Goal: Information Seeking & Learning: Learn about a topic

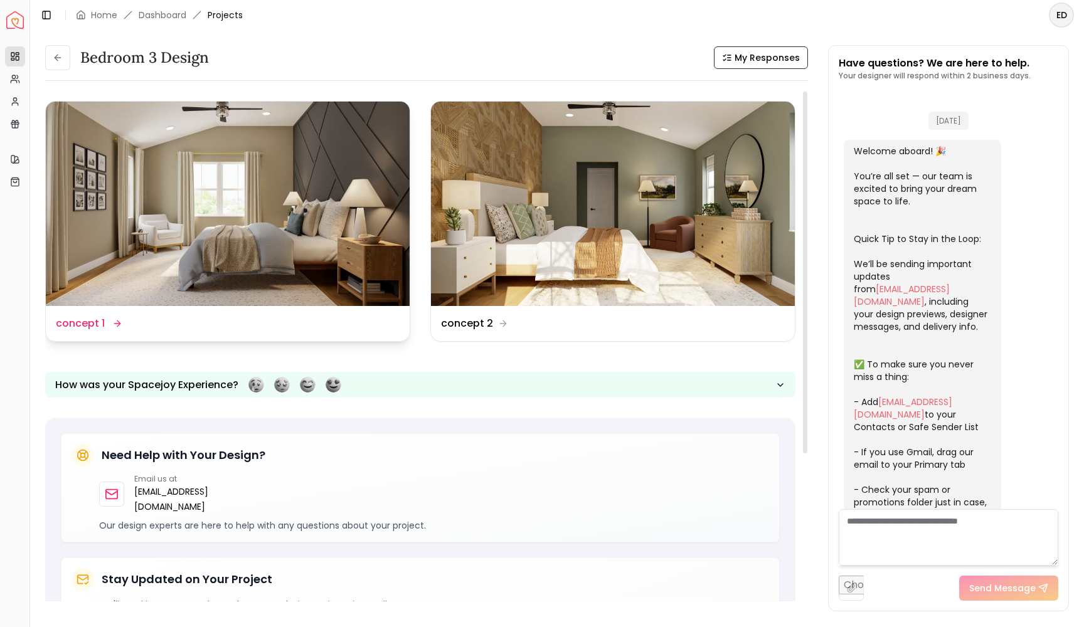
scroll to position [209, 0]
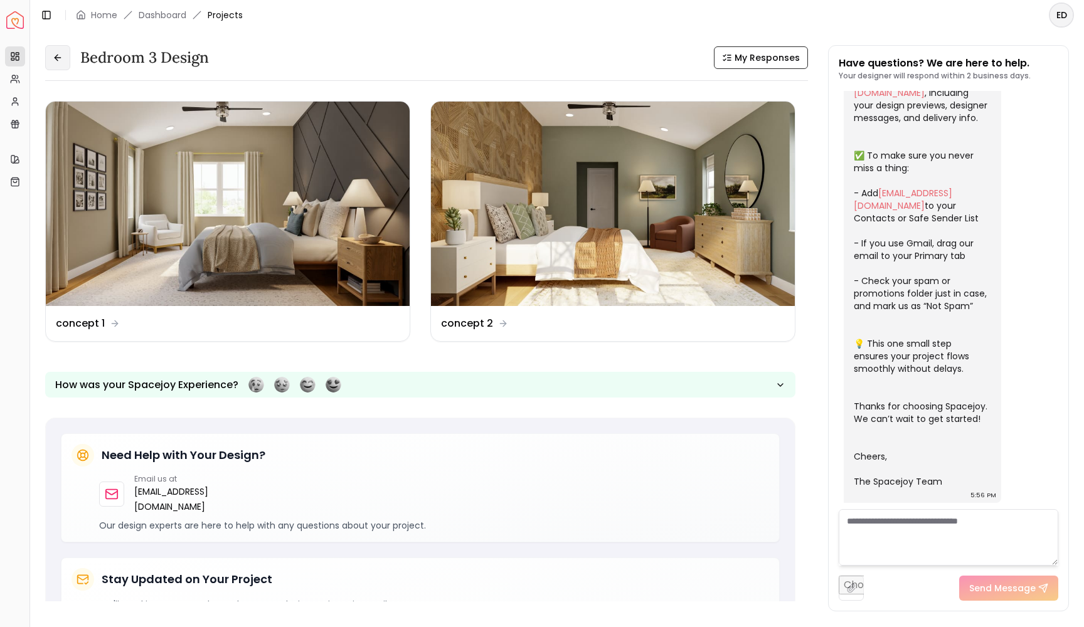
click at [58, 63] on button at bounding box center [57, 57] width 25 height 25
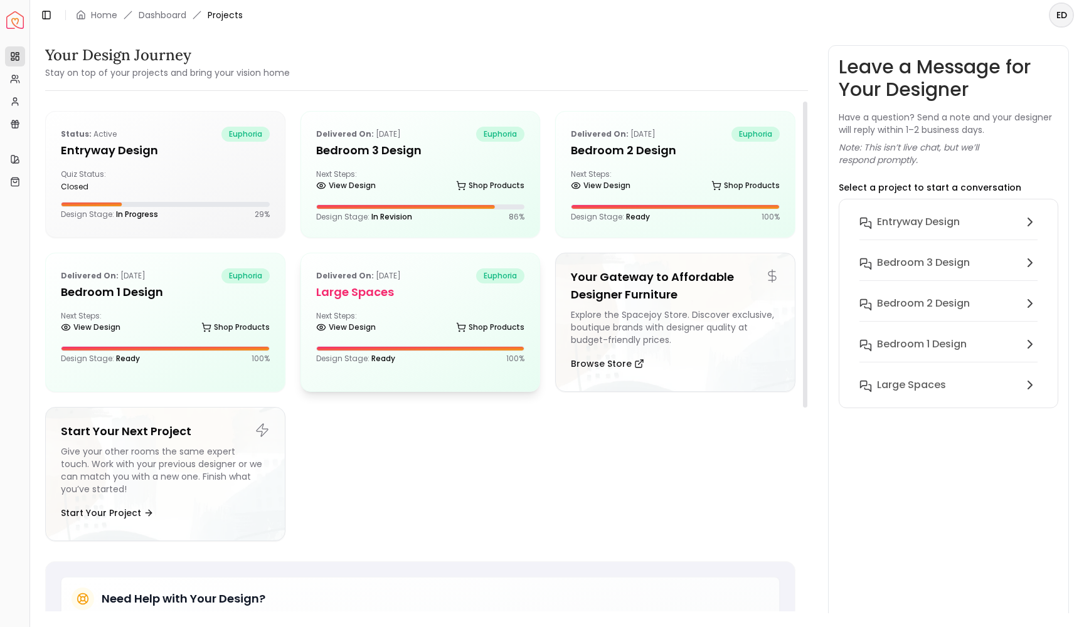
click at [424, 315] on div "Next Steps: View Design Shop Products" at bounding box center [420, 323] width 209 height 25
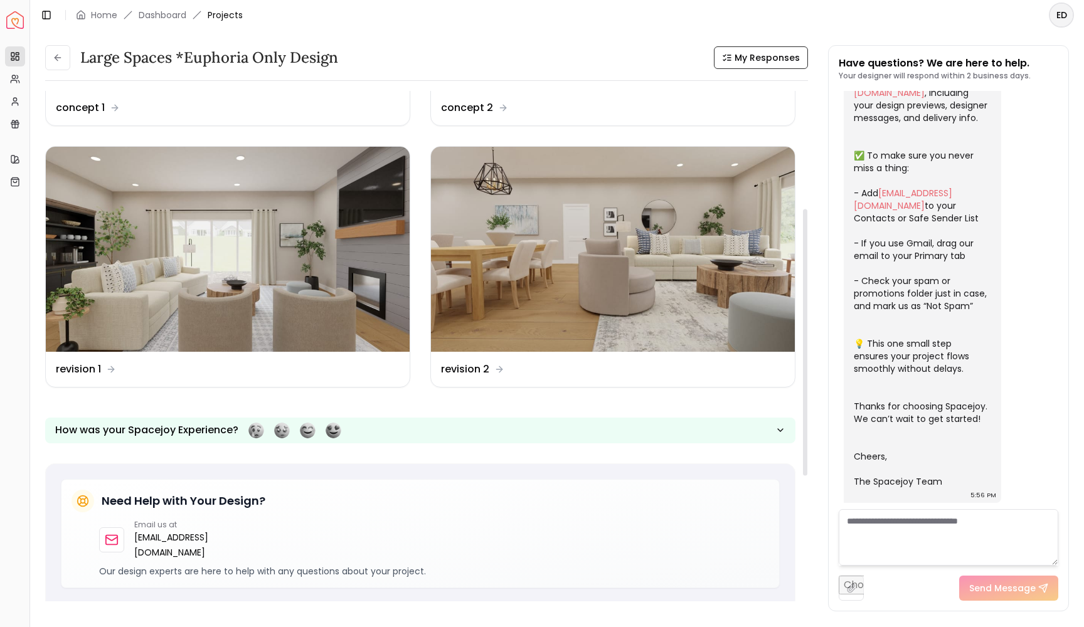
scroll to position [228, 0]
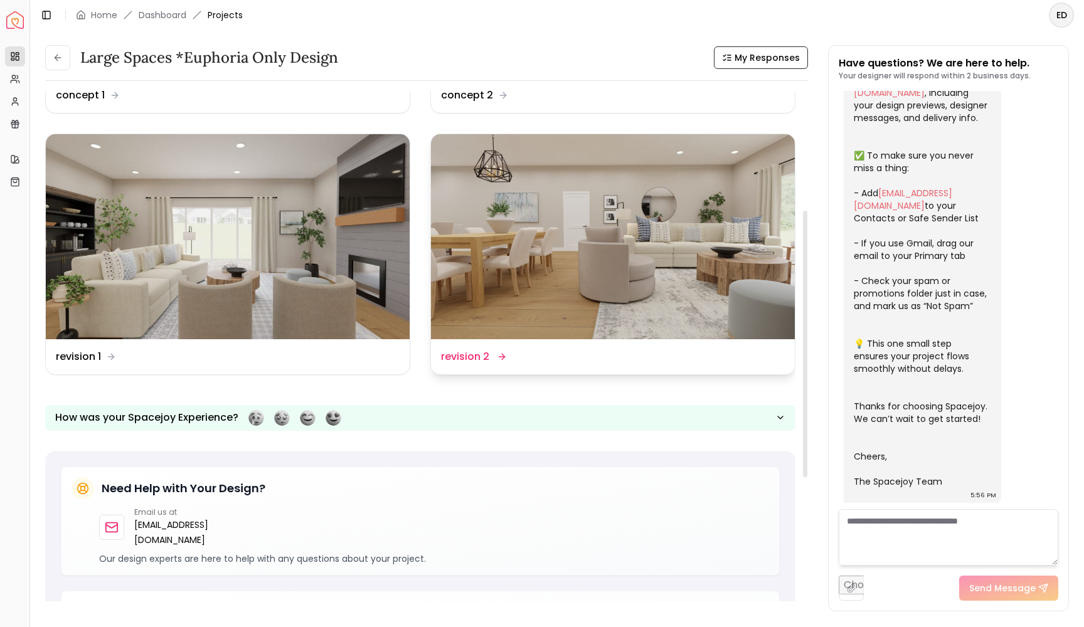
click at [541, 280] on img at bounding box center [613, 236] width 364 height 204
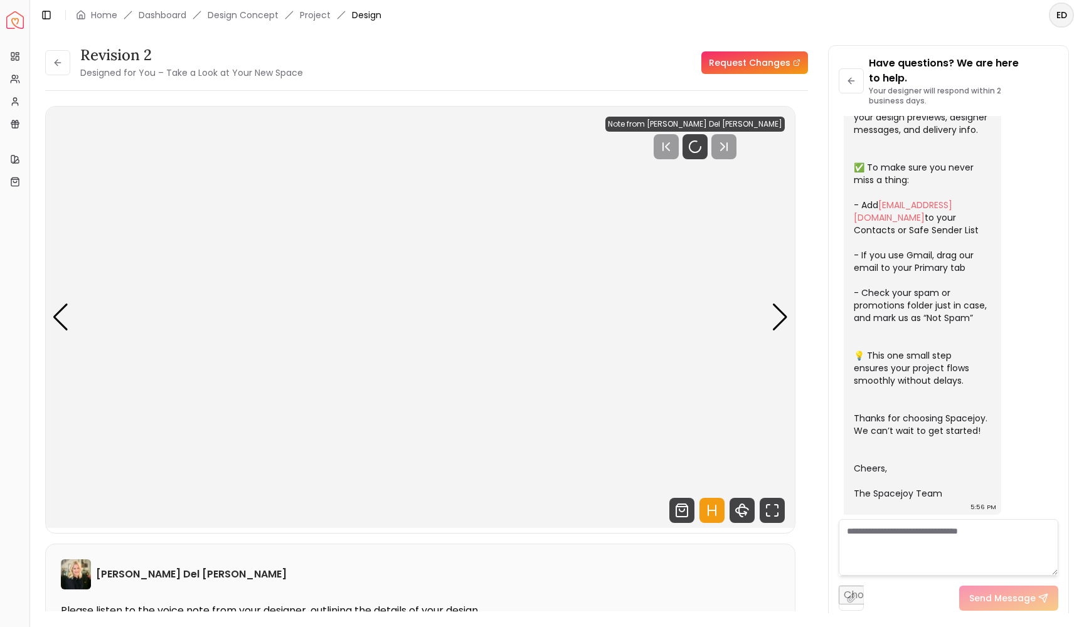
scroll to position [199, 0]
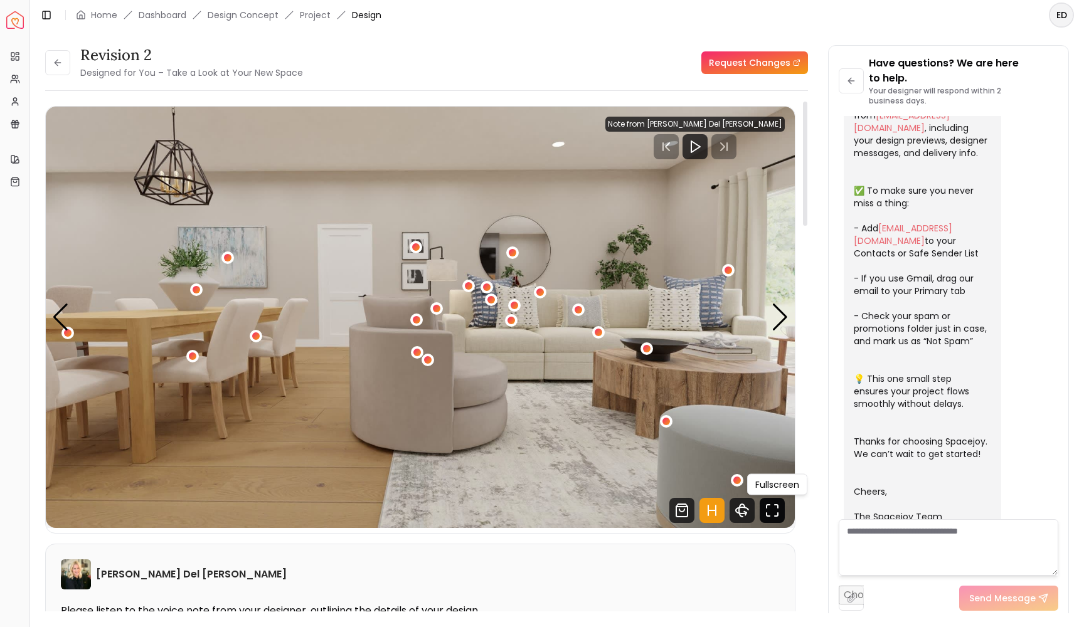
click at [777, 512] on icon "Fullscreen" at bounding box center [772, 510] width 25 height 25
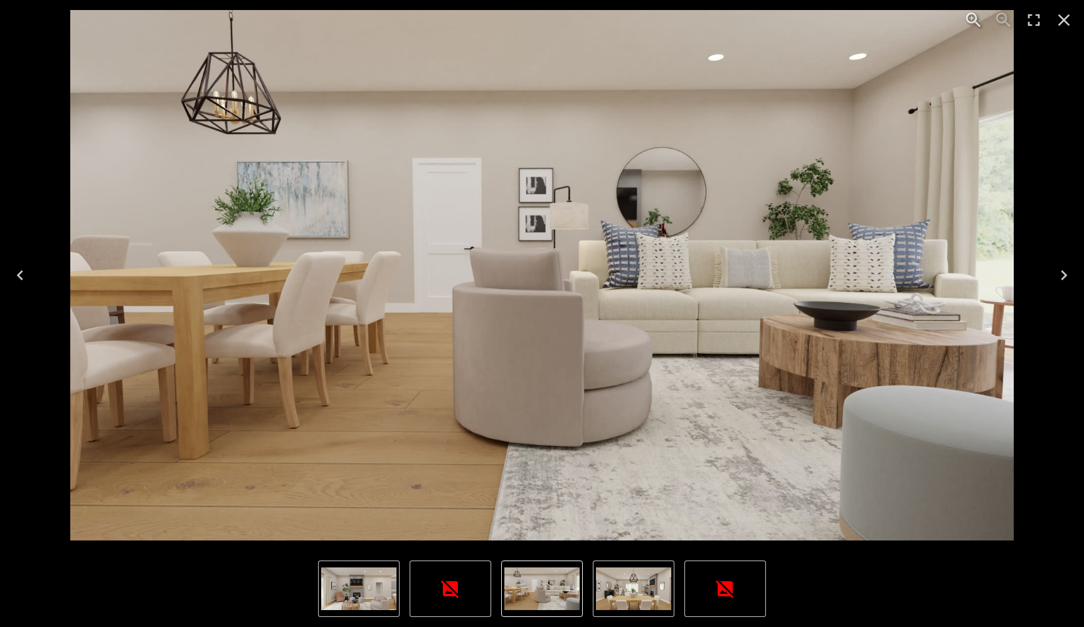
click at [1063, 28] on icon "Close" at bounding box center [1064, 20] width 20 height 20
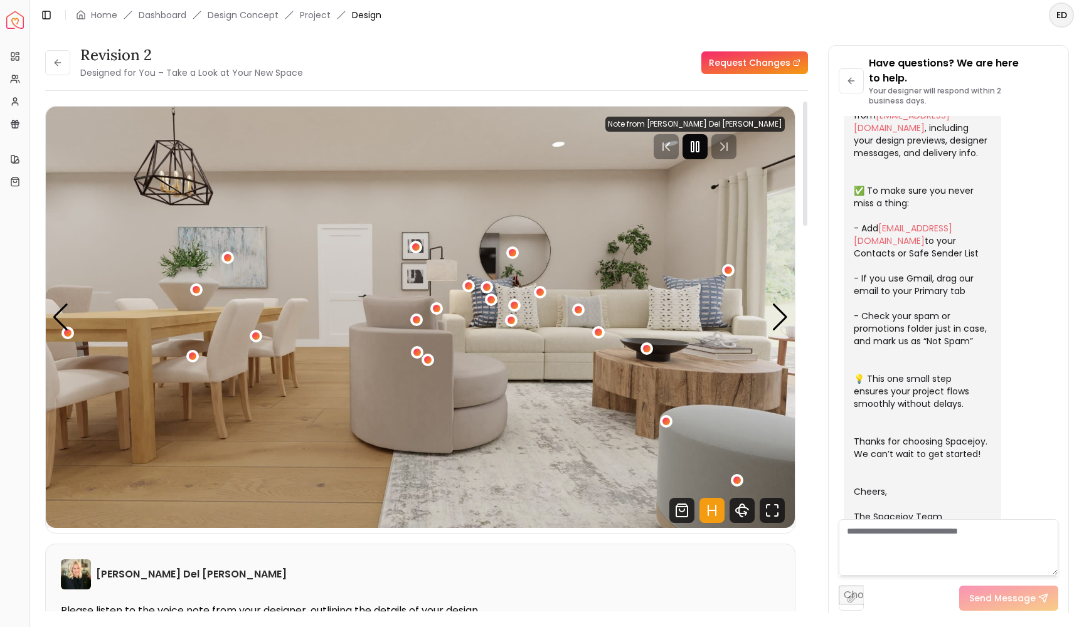
click at [699, 149] on rect "Pause" at bounding box center [697, 147] width 3 height 10
click at [700, 151] on polygon "Play" at bounding box center [695, 146] width 9 height 11
click at [776, 515] on icon "Fullscreen" at bounding box center [772, 510] width 25 height 25
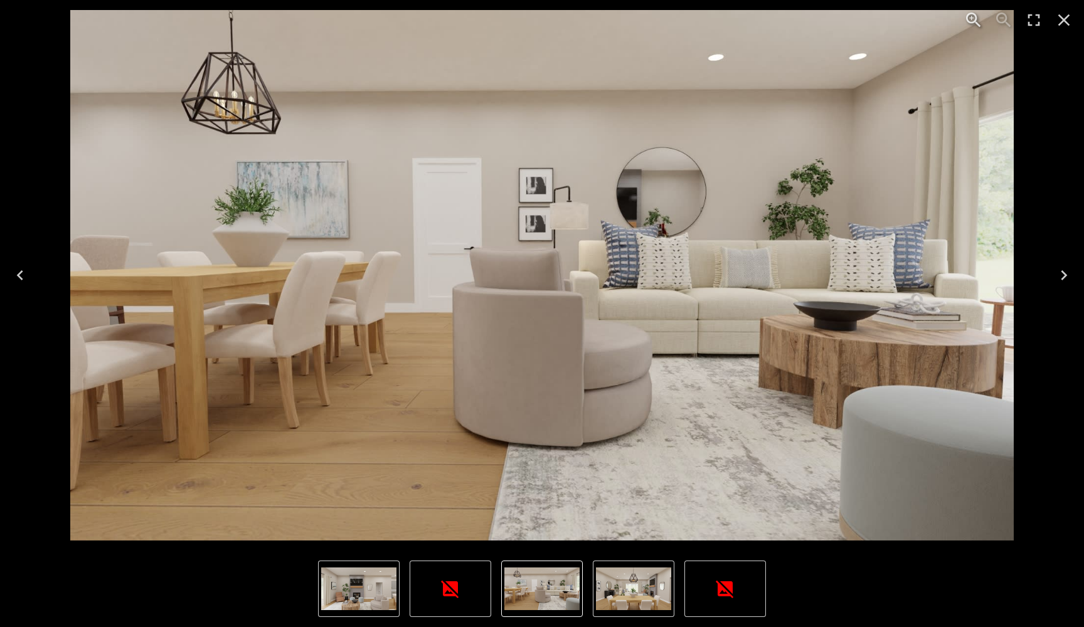
click at [410, 424] on img "1 of 6" at bounding box center [541, 275] width 943 height 531
click at [1061, 277] on icon "Next" at bounding box center [1064, 275] width 20 height 20
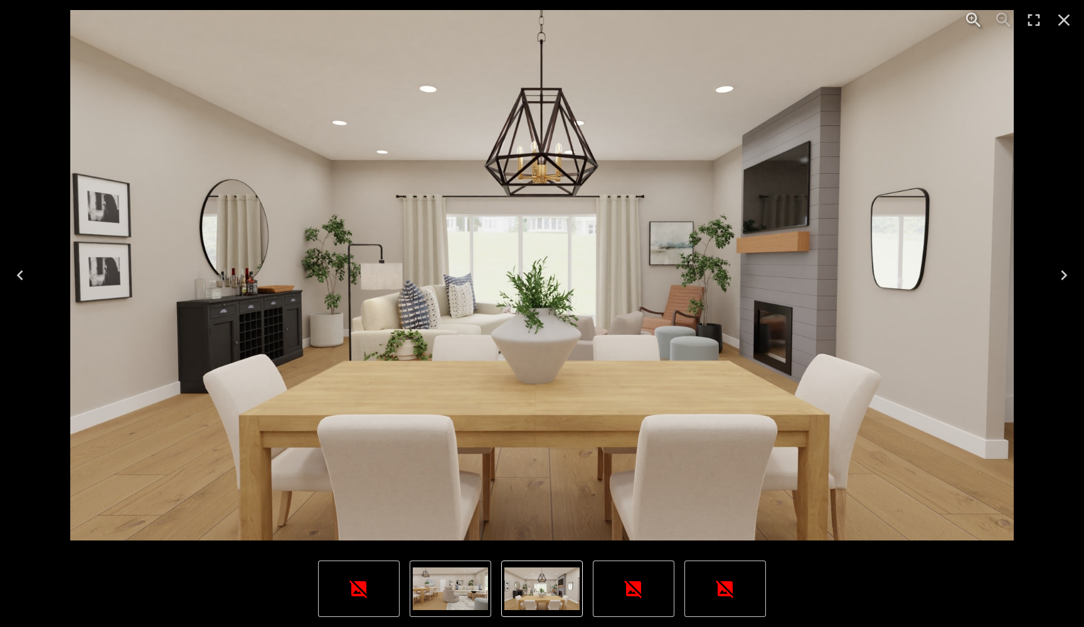
click at [1065, 279] on icon "Next" at bounding box center [1064, 275] width 20 height 20
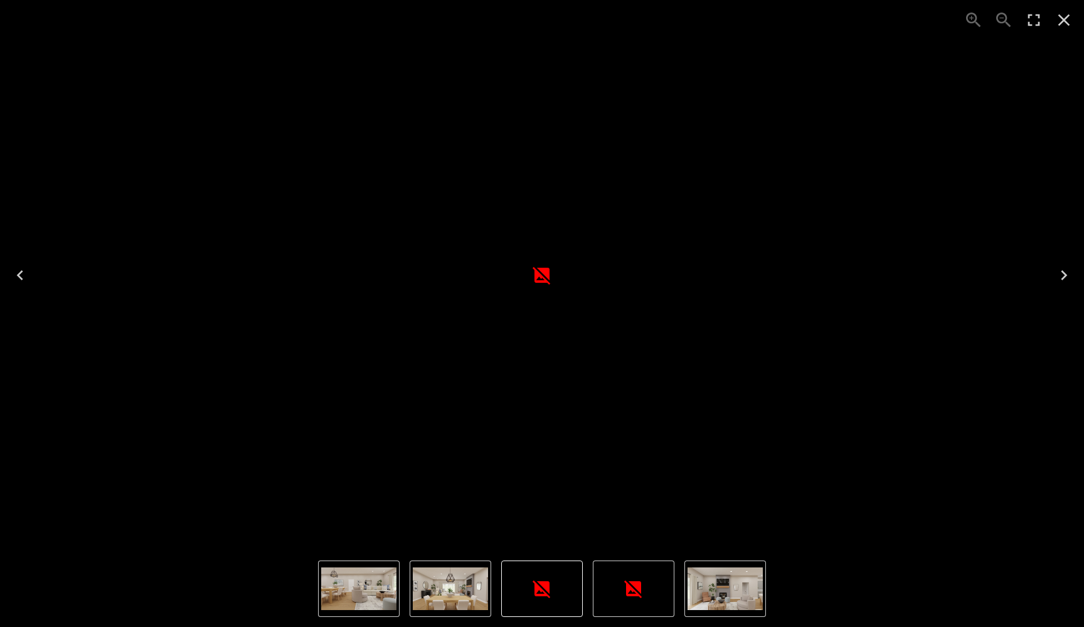
click at [1065, 279] on icon "Next" at bounding box center [1064, 275] width 20 height 20
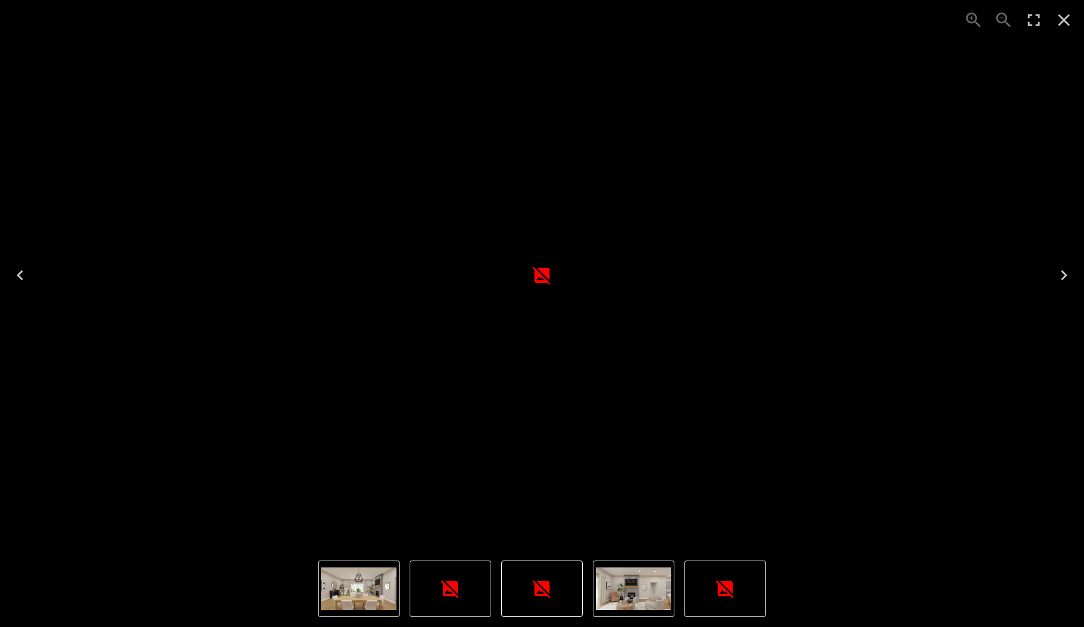
click at [1065, 279] on icon "Next" at bounding box center [1064, 275] width 20 height 20
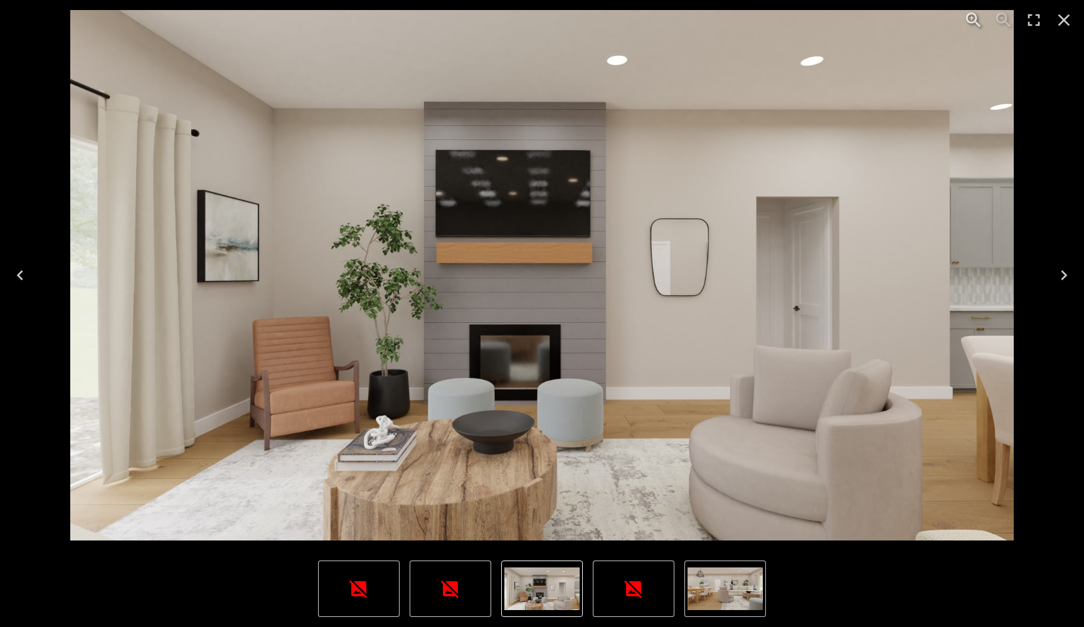
click at [1065, 279] on icon "Next" at bounding box center [1064, 275] width 20 height 20
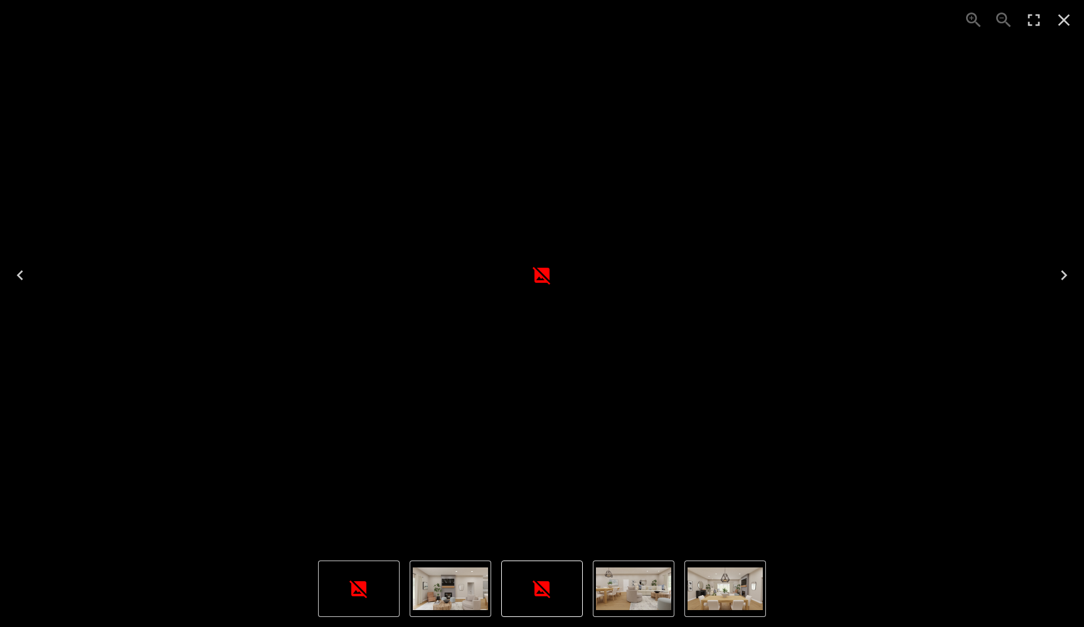
click at [1065, 279] on icon "Next" at bounding box center [1064, 275] width 20 height 20
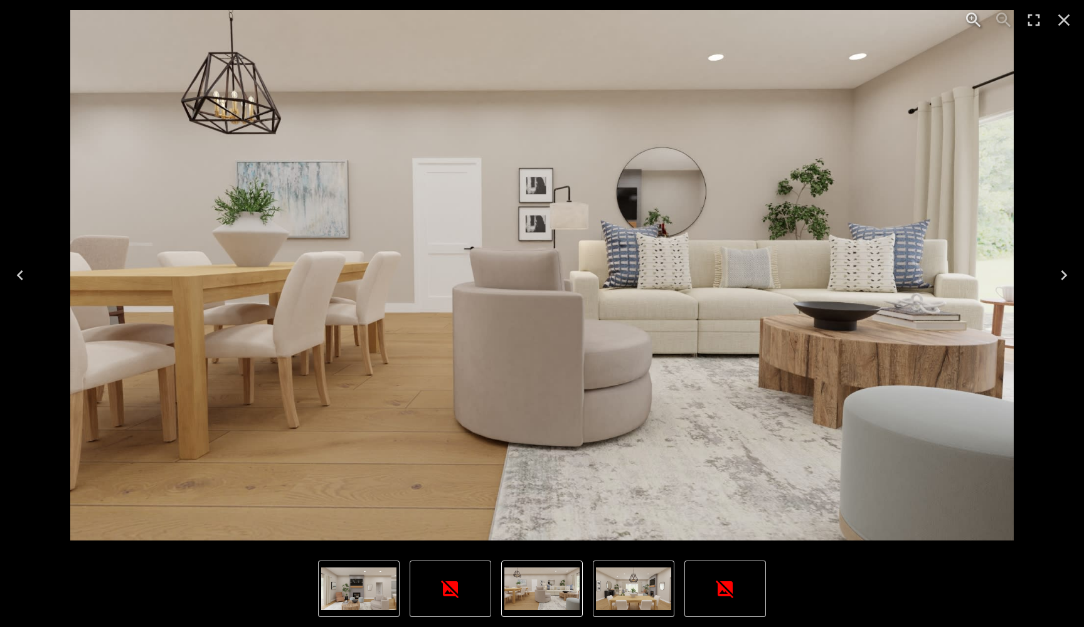
click at [1065, 279] on icon "Next" at bounding box center [1064, 275] width 20 height 20
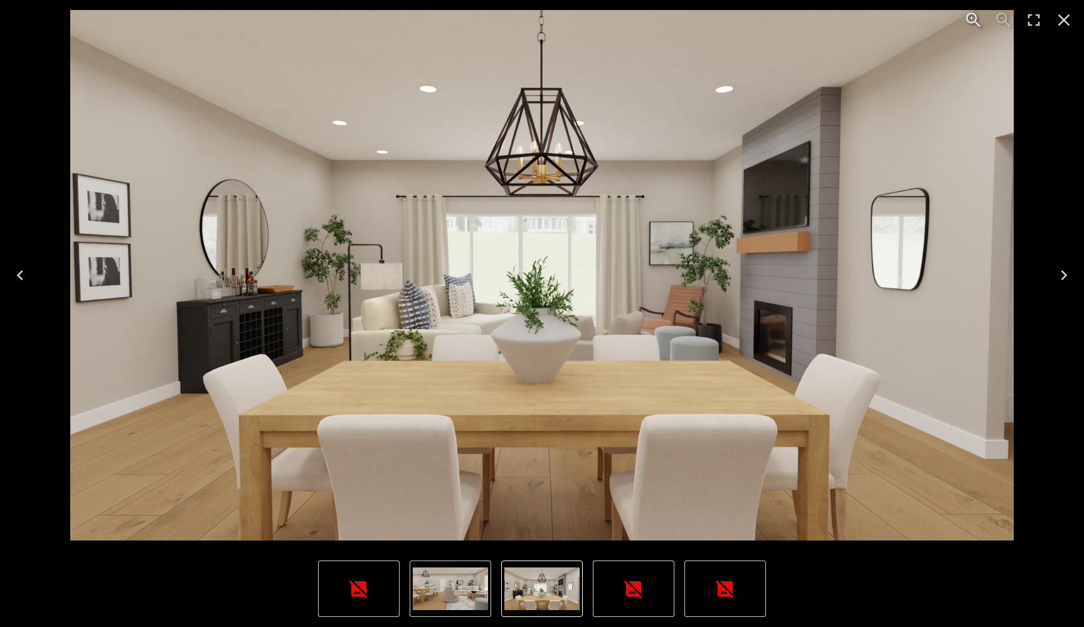
click at [1065, 279] on icon "Next" at bounding box center [1064, 275] width 20 height 20
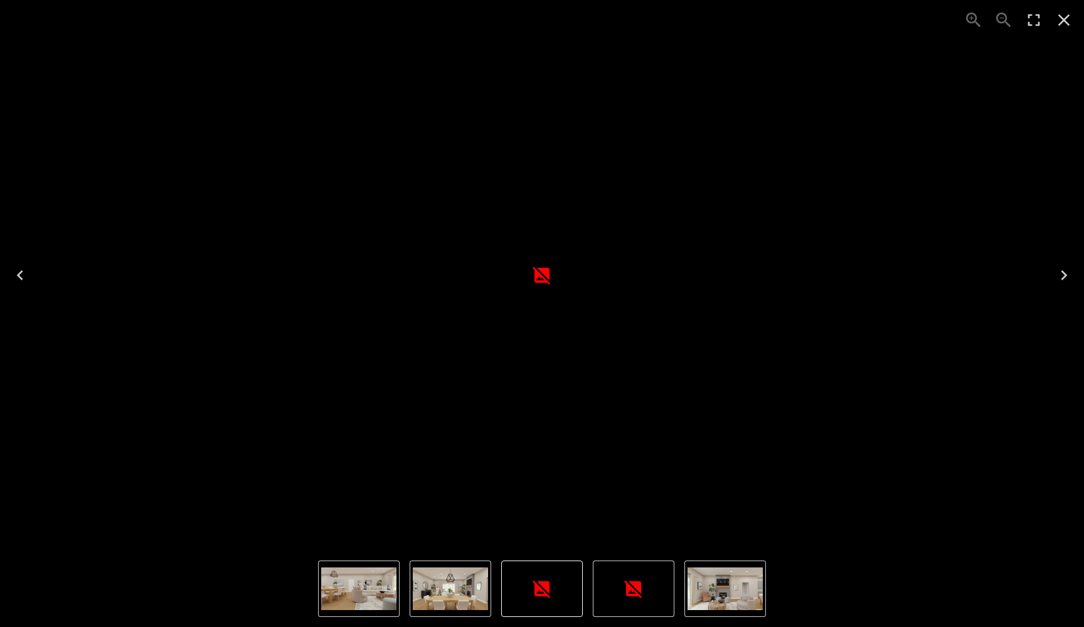
click at [1065, 279] on icon "Next" at bounding box center [1064, 275] width 20 height 20
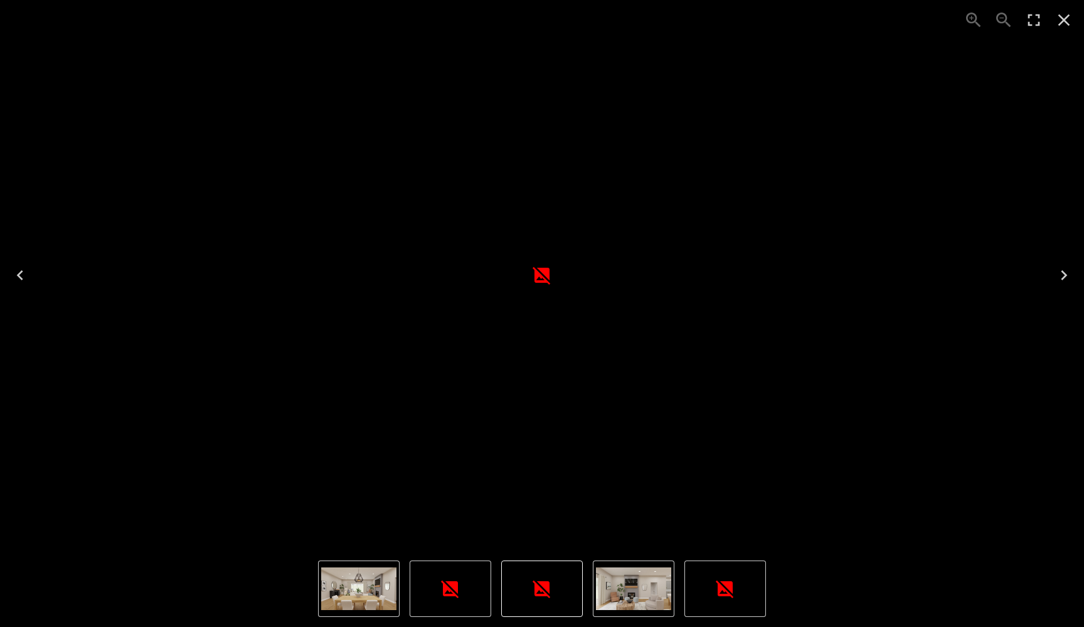
click at [1065, 279] on icon "Next" at bounding box center [1064, 275] width 20 height 20
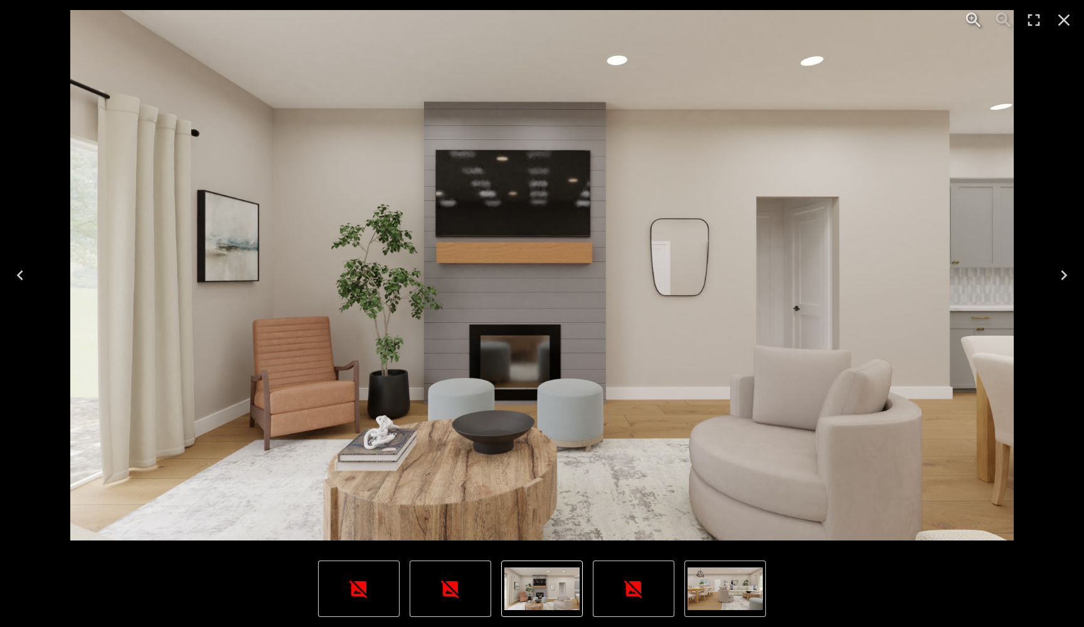
click at [1065, 279] on icon "Next" at bounding box center [1064, 275] width 20 height 20
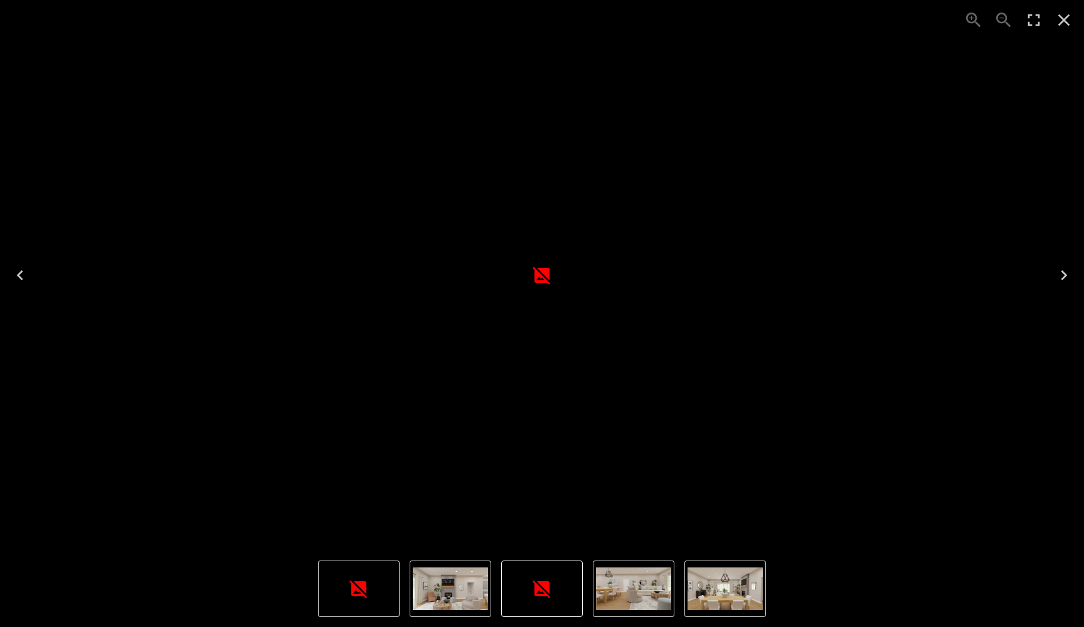
click at [1060, 23] on icon "Close" at bounding box center [1064, 20] width 20 height 20
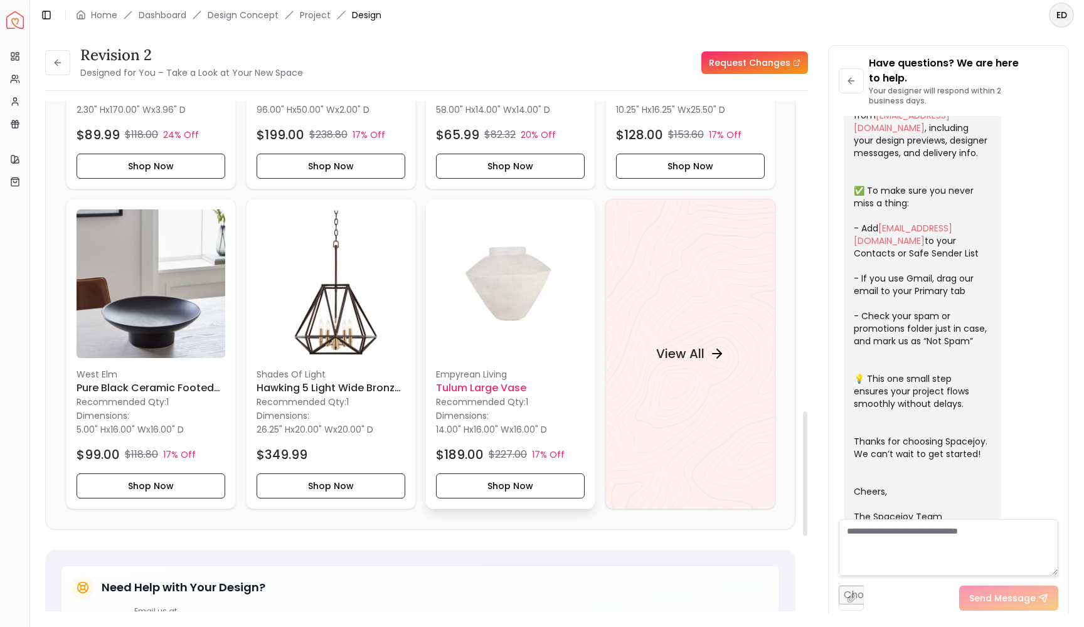
scroll to position [1290, 0]
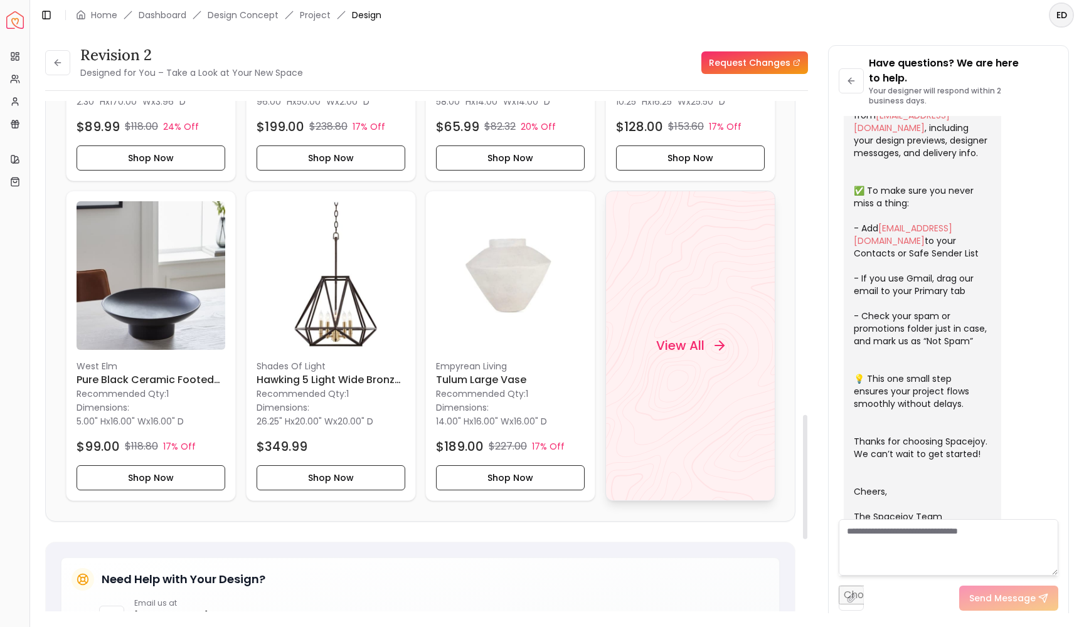
click at [699, 340] on h4 "View All" at bounding box center [680, 346] width 48 height 18
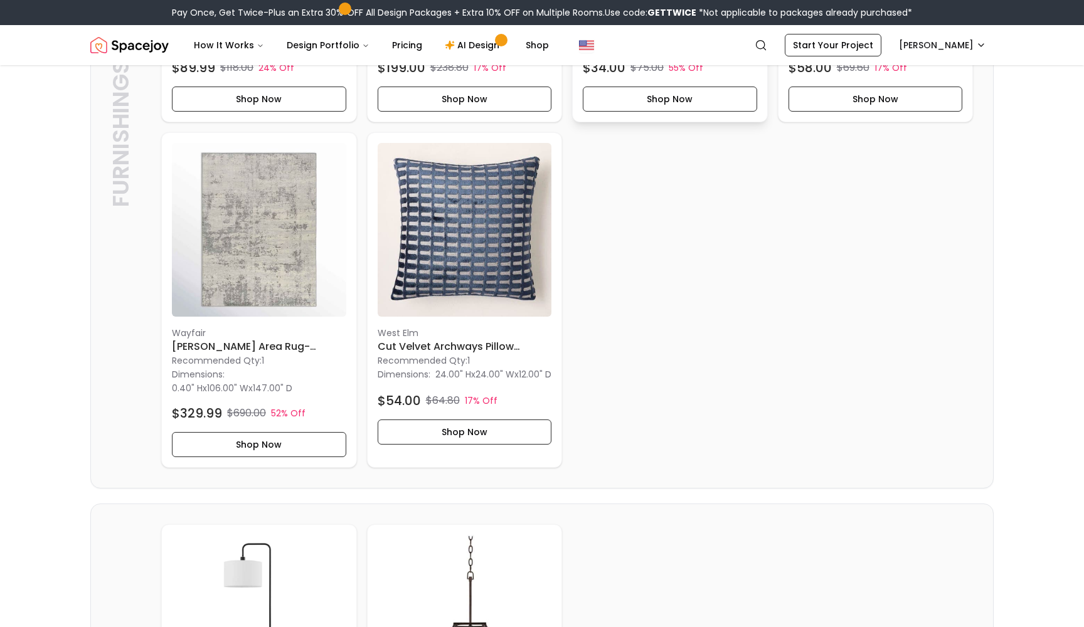
scroll to position [585, 0]
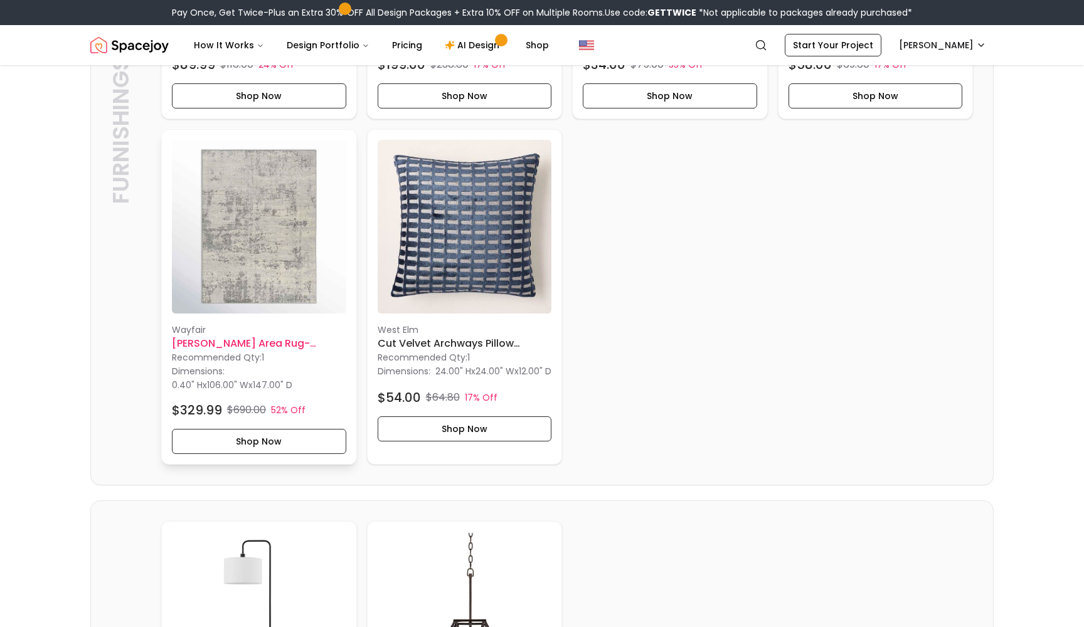
click at [265, 300] on img at bounding box center [259, 227] width 174 height 174
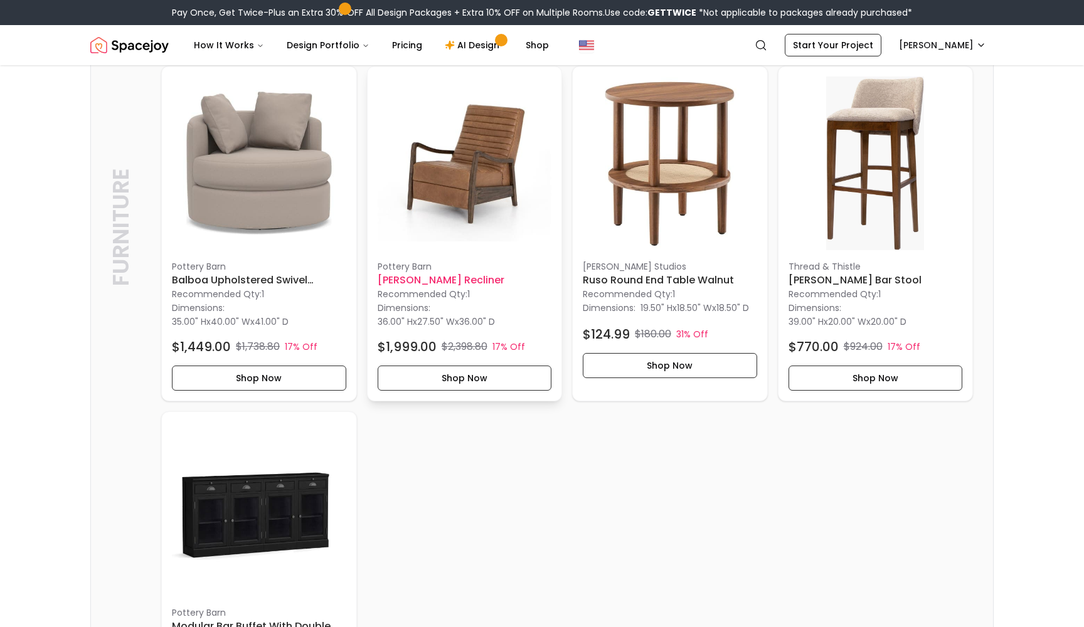
scroll to position [2878, 0]
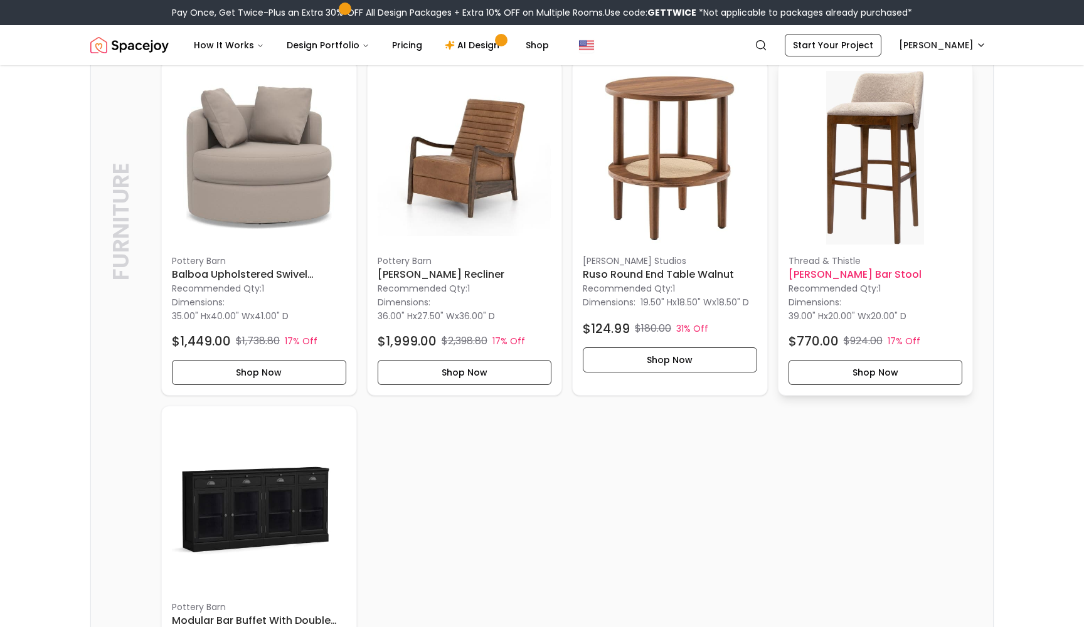
click at [871, 163] on img at bounding box center [876, 158] width 174 height 174
click at [267, 548] on img at bounding box center [259, 504] width 174 height 174
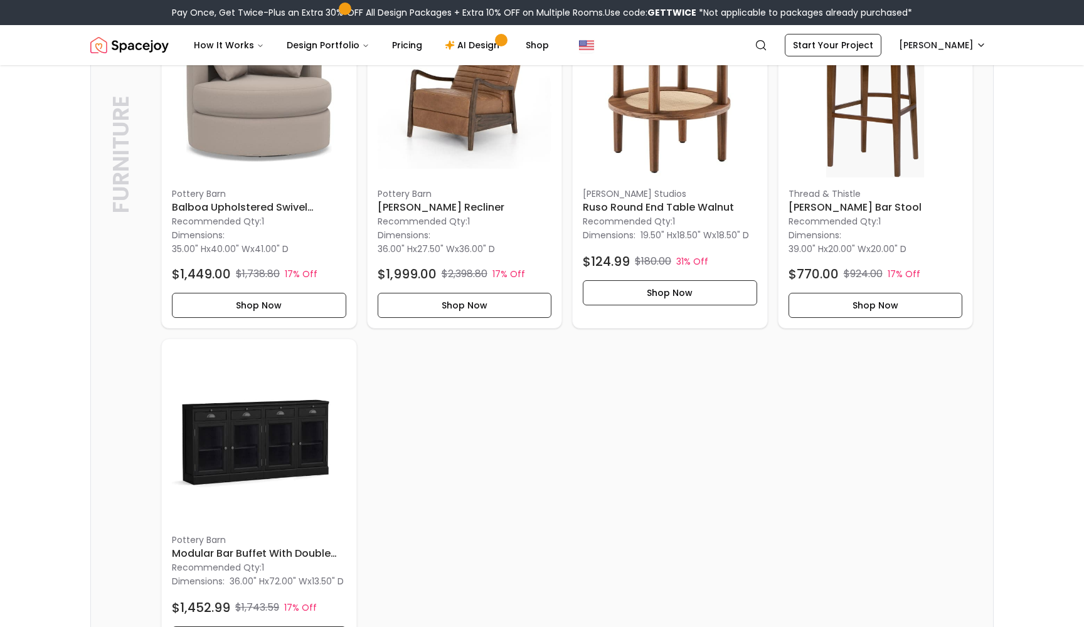
scroll to position [2975, 0]
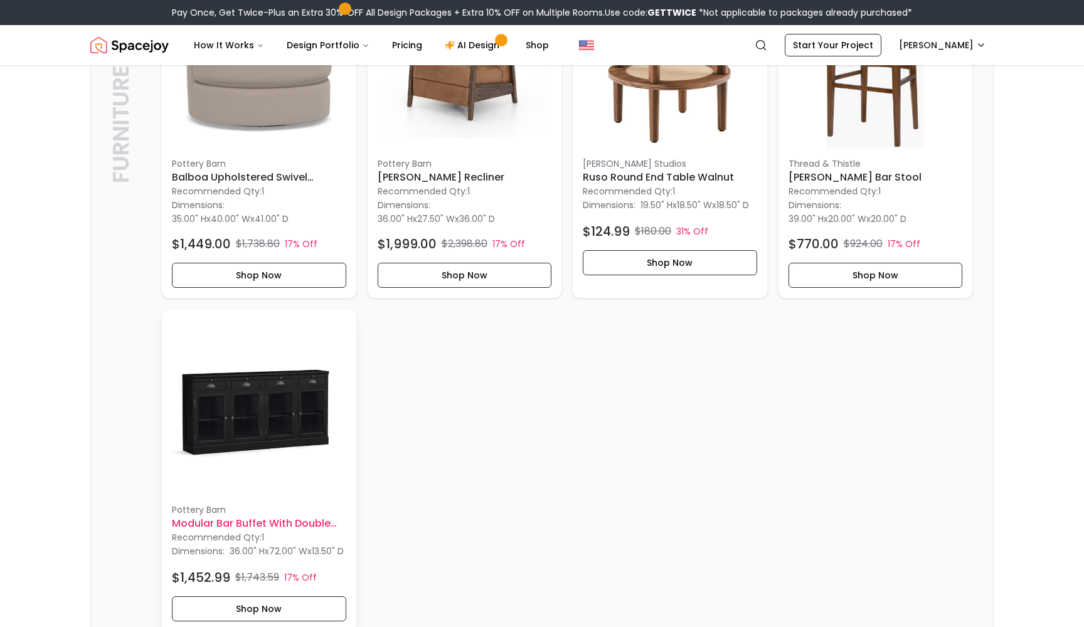
click at [303, 455] on img at bounding box center [259, 406] width 174 height 174
click at [247, 445] on img at bounding box center [259, 406] width 174 height 174
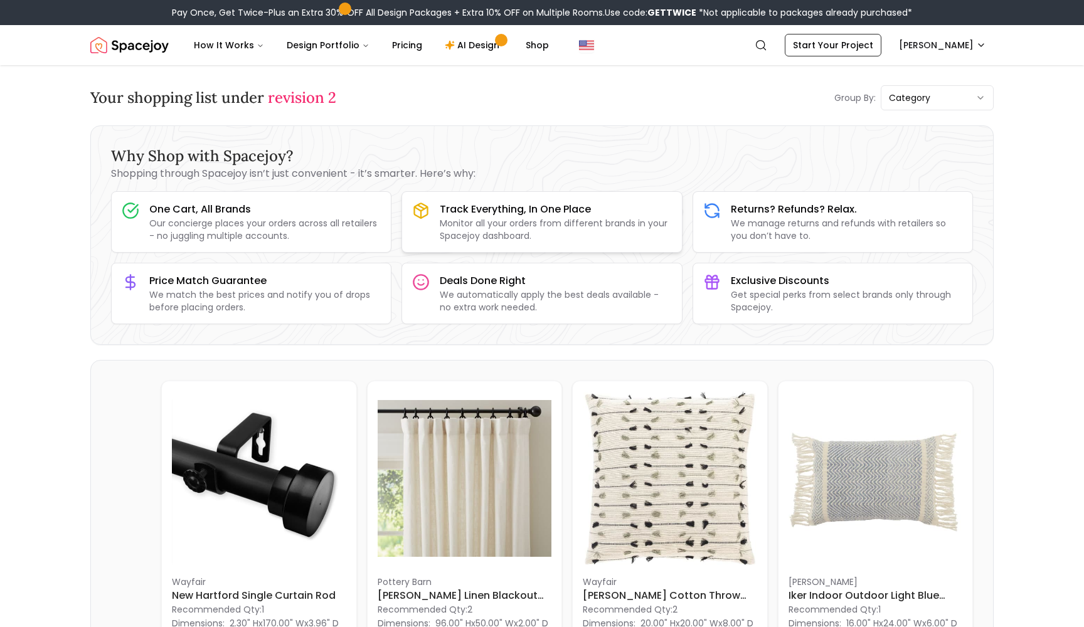
scroll to position [0, 0]
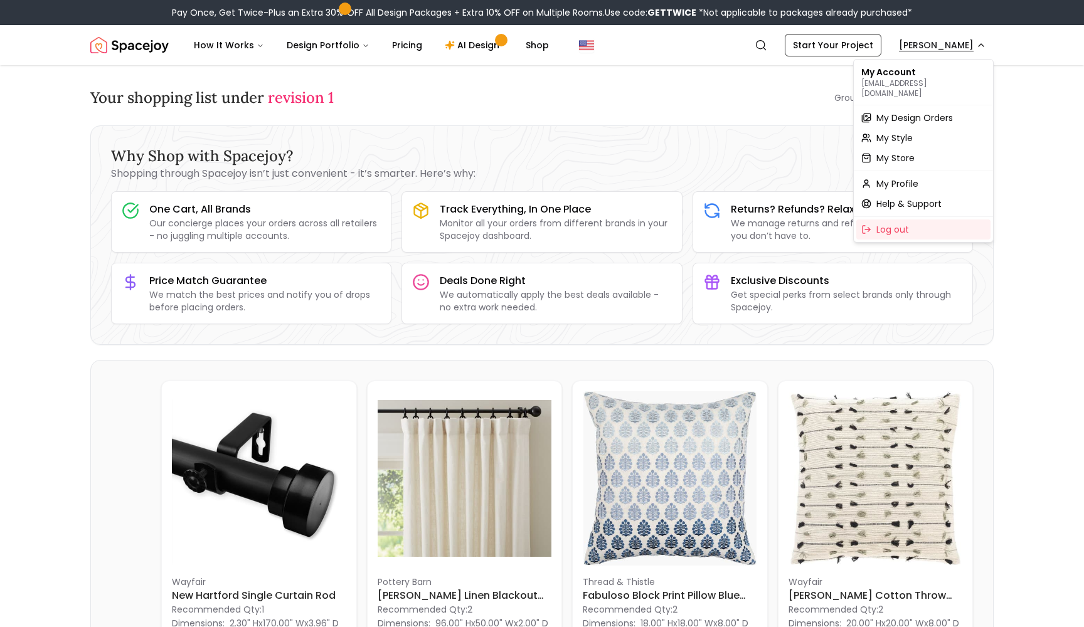
click at [924, 112] on span "My Design Orders" at bounding box center [914, 118] width 77 height 13
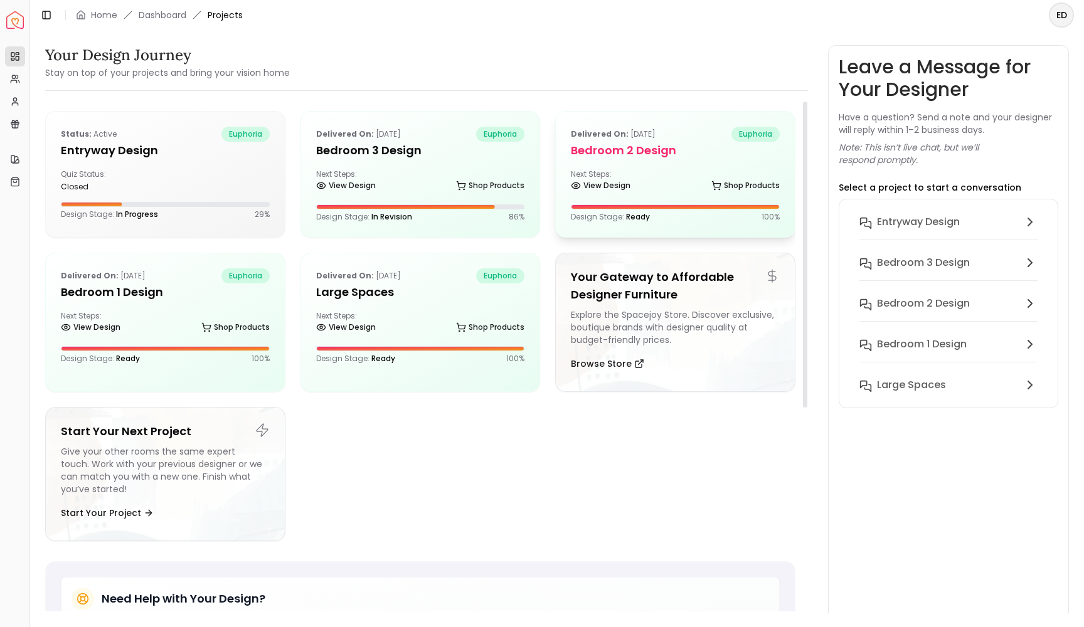
click at [684, 172] on div "Next Steps: View Design Shop Products" at bounding box center [675, 181] width 209 height 25
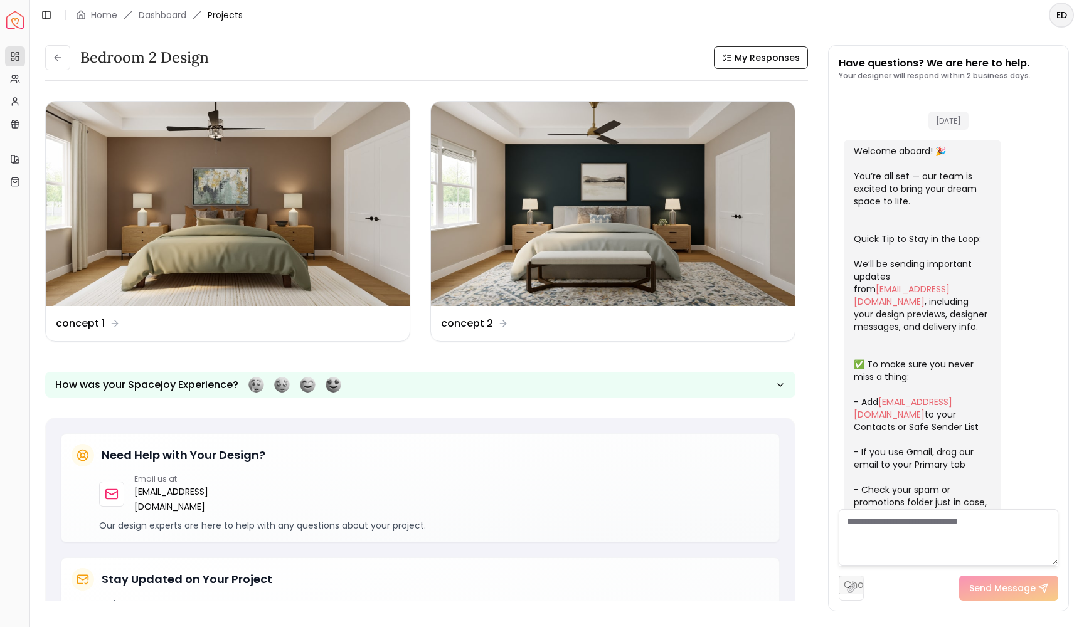
scroll to position [209, 0]
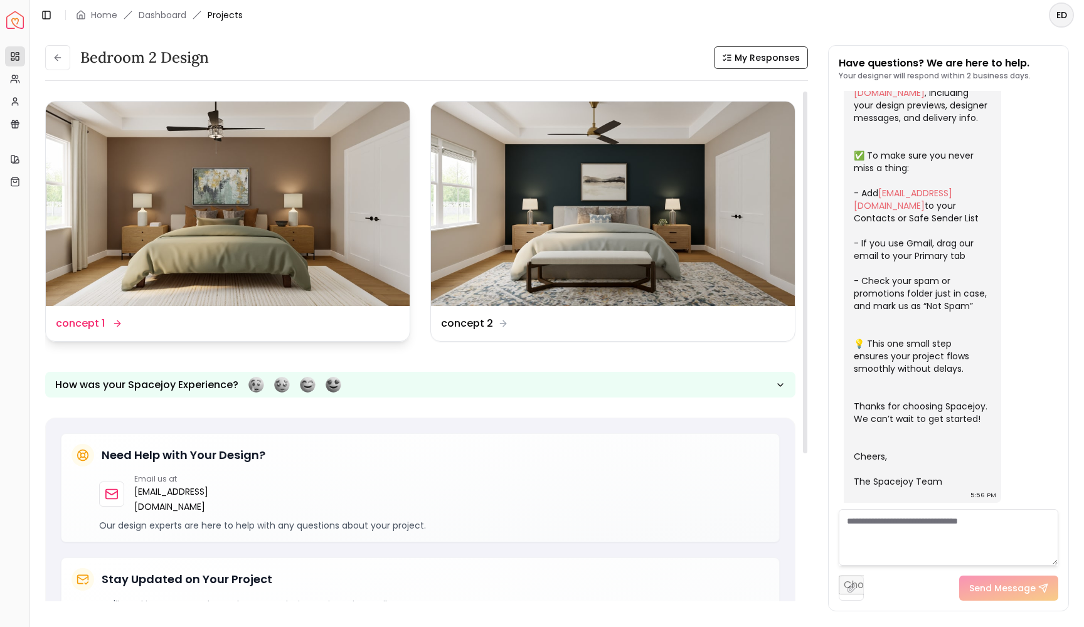
click at [282, 213] on img at bounding box center [228, 204] width 364 height 204
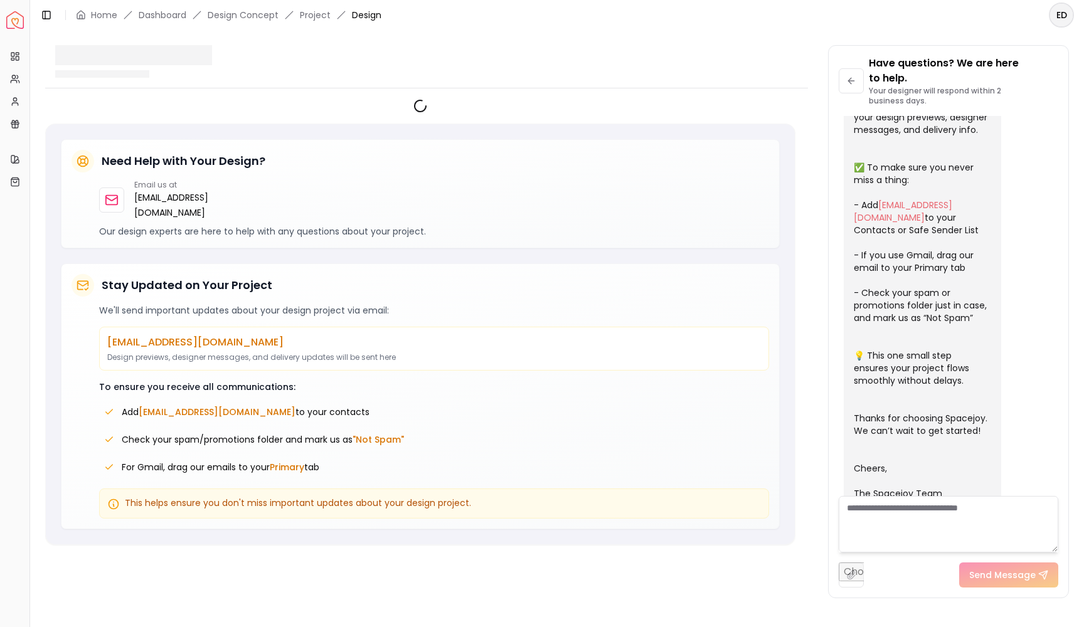
scroll to position [199, 0]
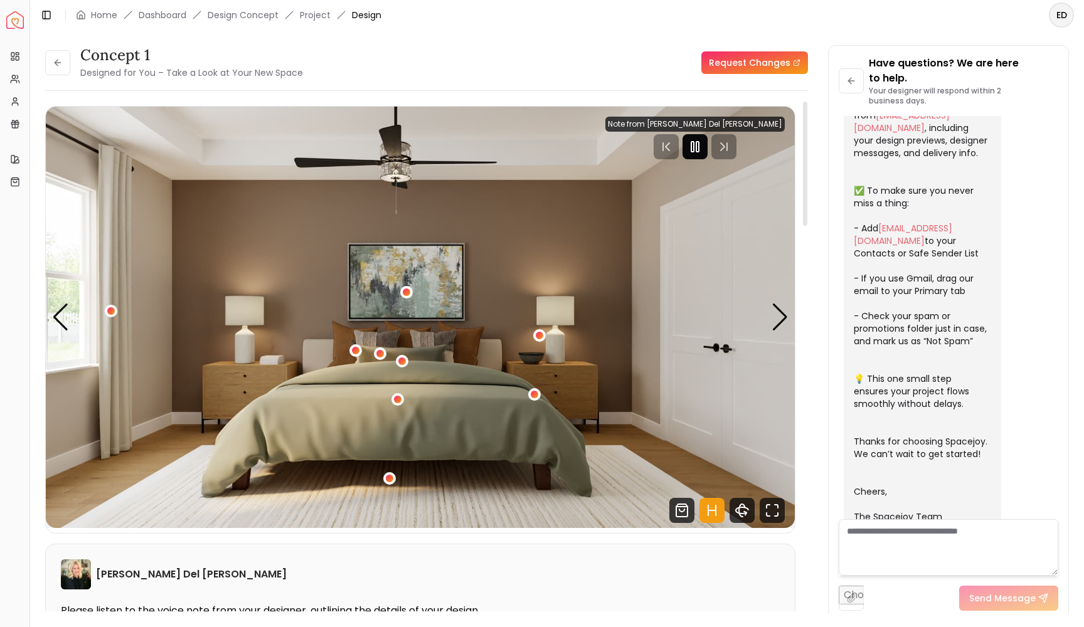
click at [694, 146] on rect "Pause" at bounding box center [692, 147] width 3 height 10
click at [703, 149] on icon "Play" at bounding box center [695, 146] width 15 height 15
click at [772, 511] on icon "Fullscreen" at bounding box center [772, 510] width 25 height 25
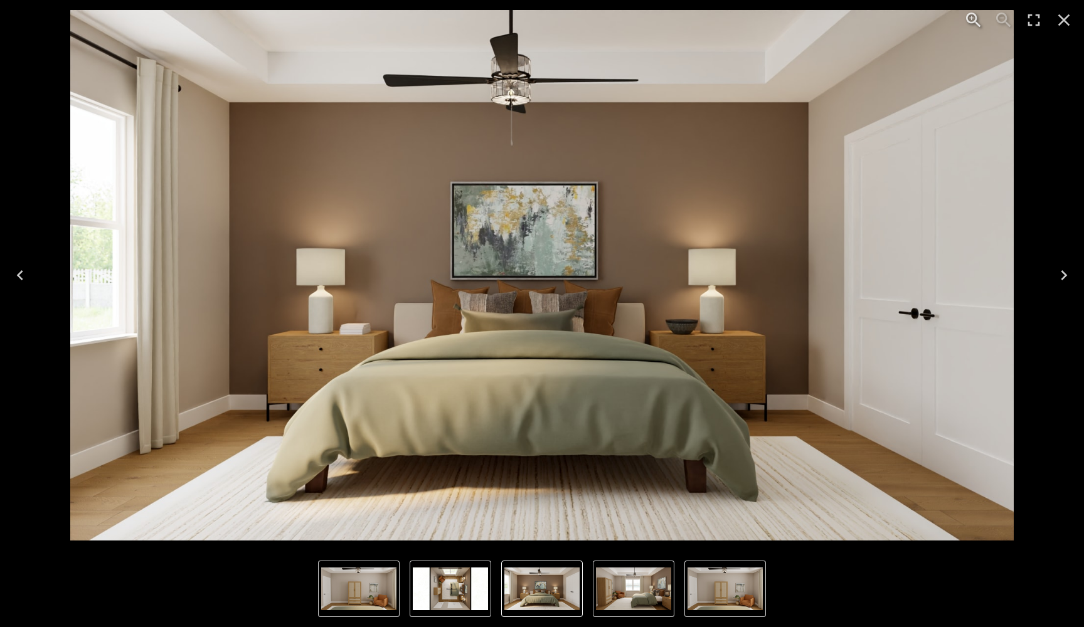
click at [1063, 275] on icon "Next" at bounding box center [1064, 275] width 20 height 20
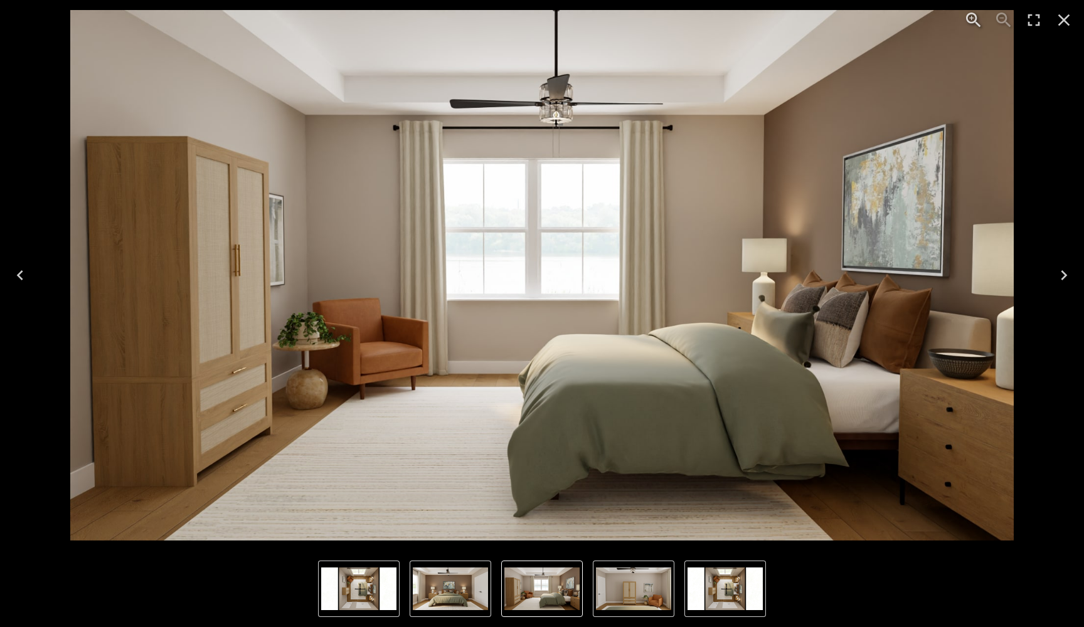
click at [1063, 275] on icon "Next" at bounding box center [1064, 275] width 20 height 20
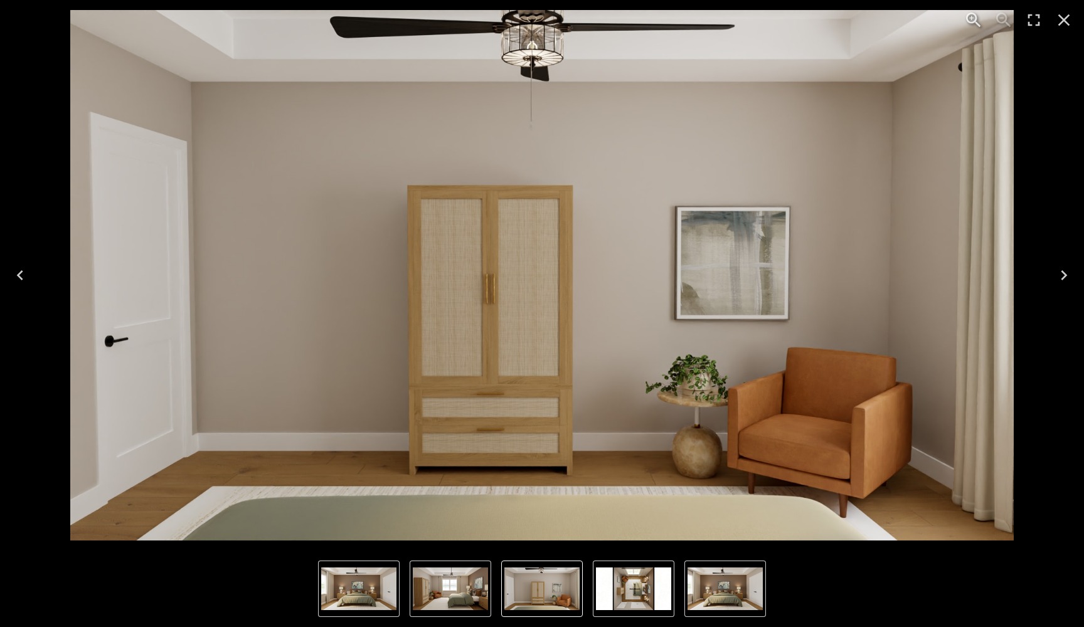
click at [1063, 275] on icon "Next" at bounding box center [1064, 275] width 20 height 20
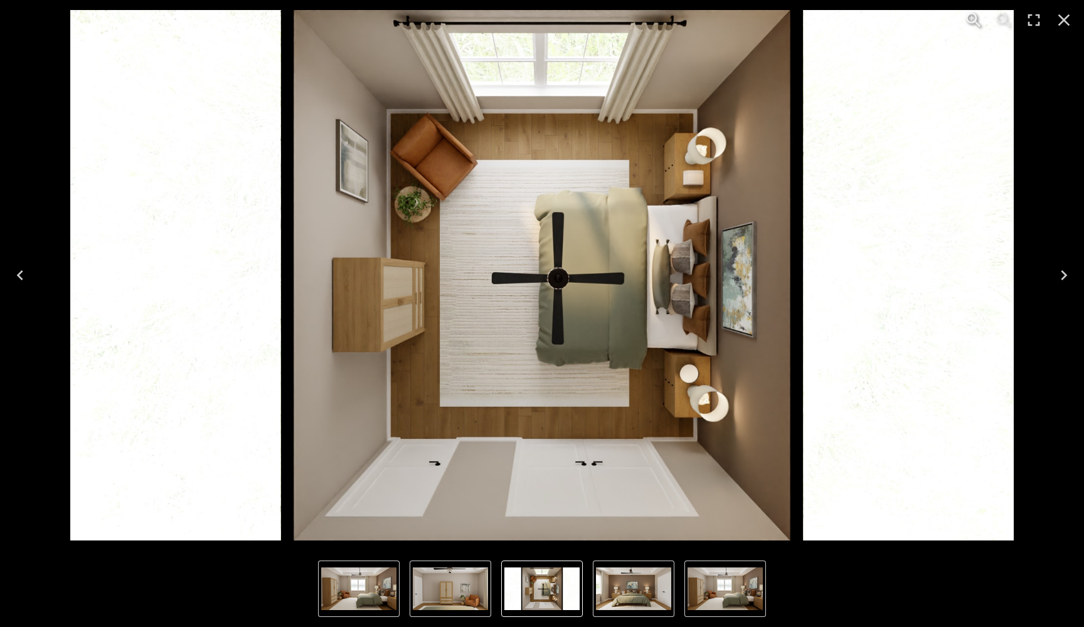
click at [1063, 275] on icon "Next" at bounding box center [1064, 275] width 20 height 20
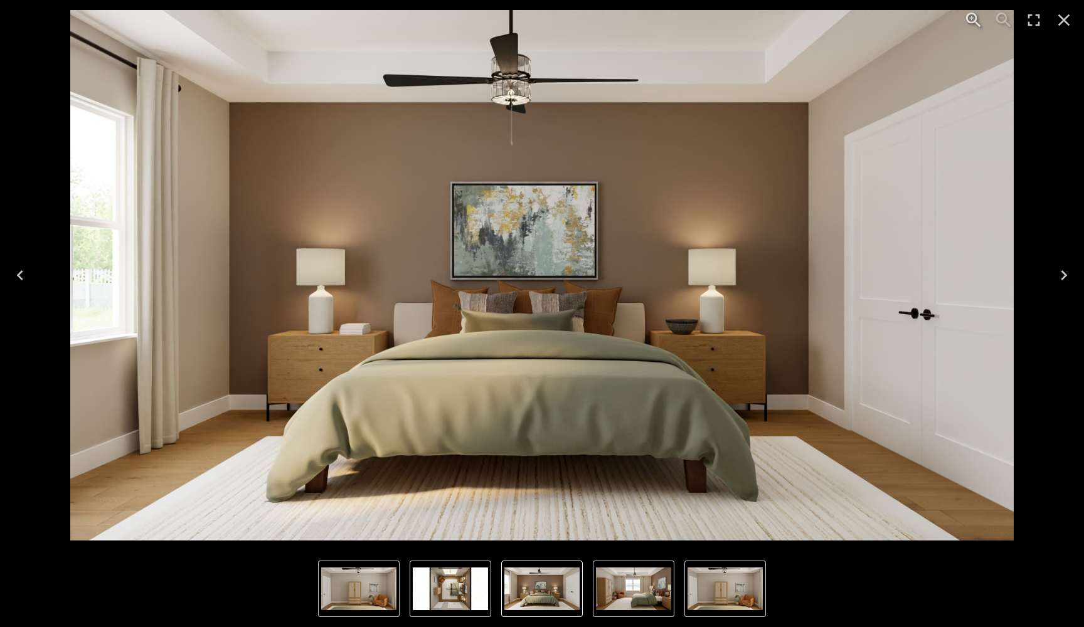
click at [1063, 29] on icon "Close" at bounding box center [1064, 20] width 20 height 20
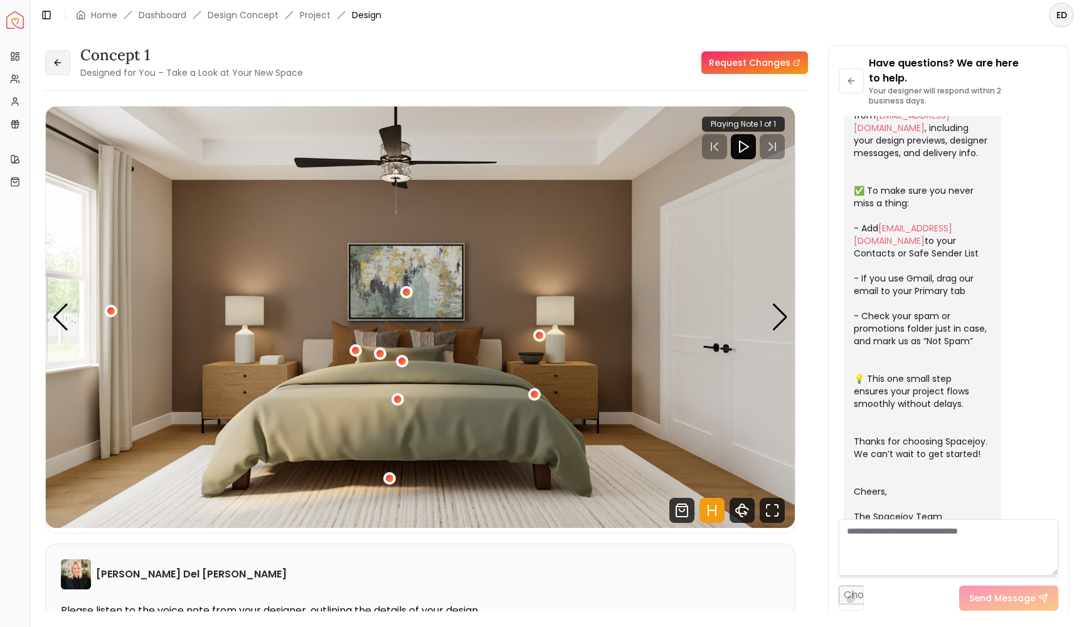
click at [55, 63] on icon at bounding box center [58, 63] width 6 height 0
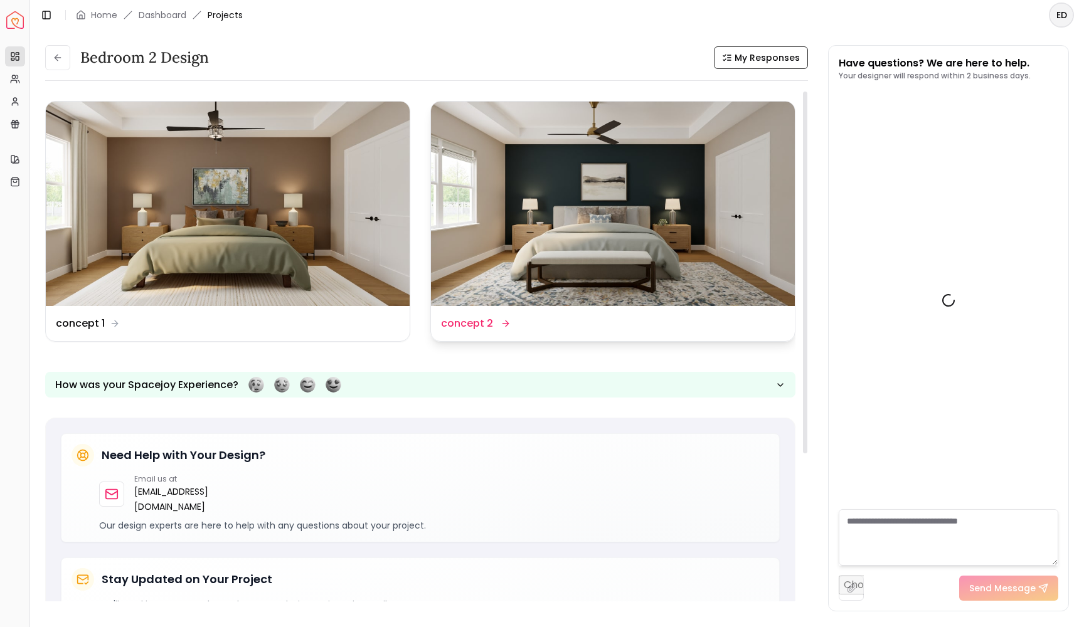
scroll to position [209, 0]
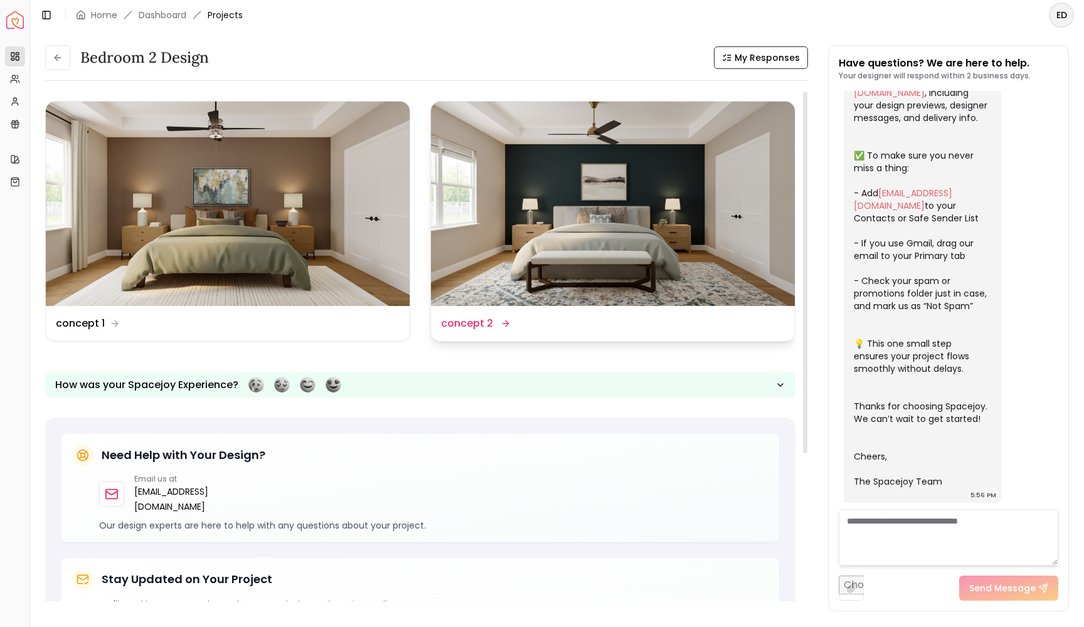
click at [566, 241] on img at bounding box center [613, 204] width 364 height 204
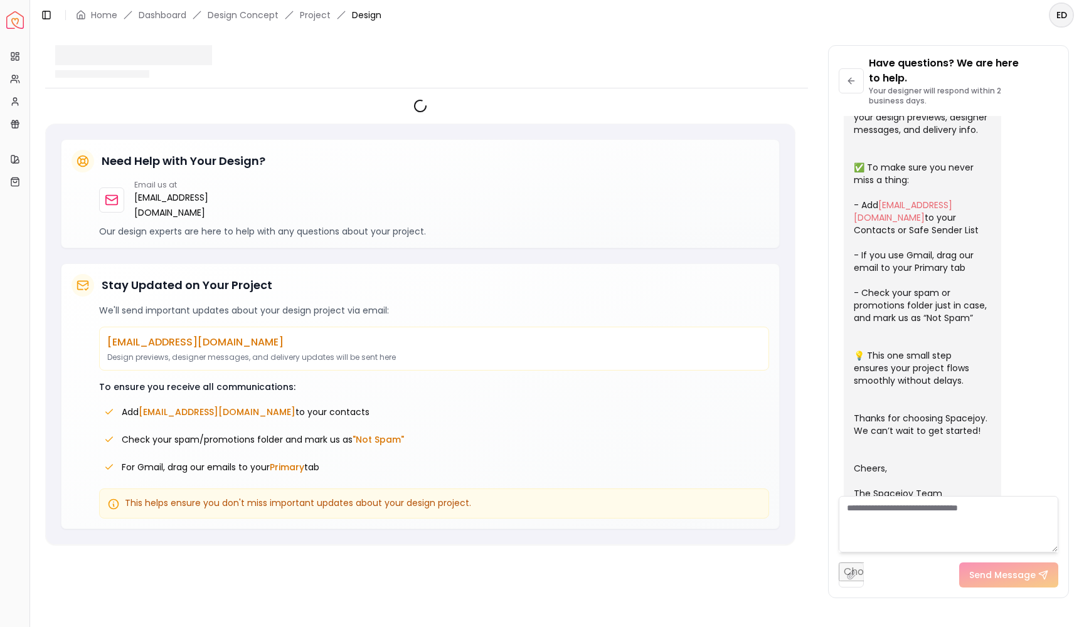
scroll to position [199, 0]
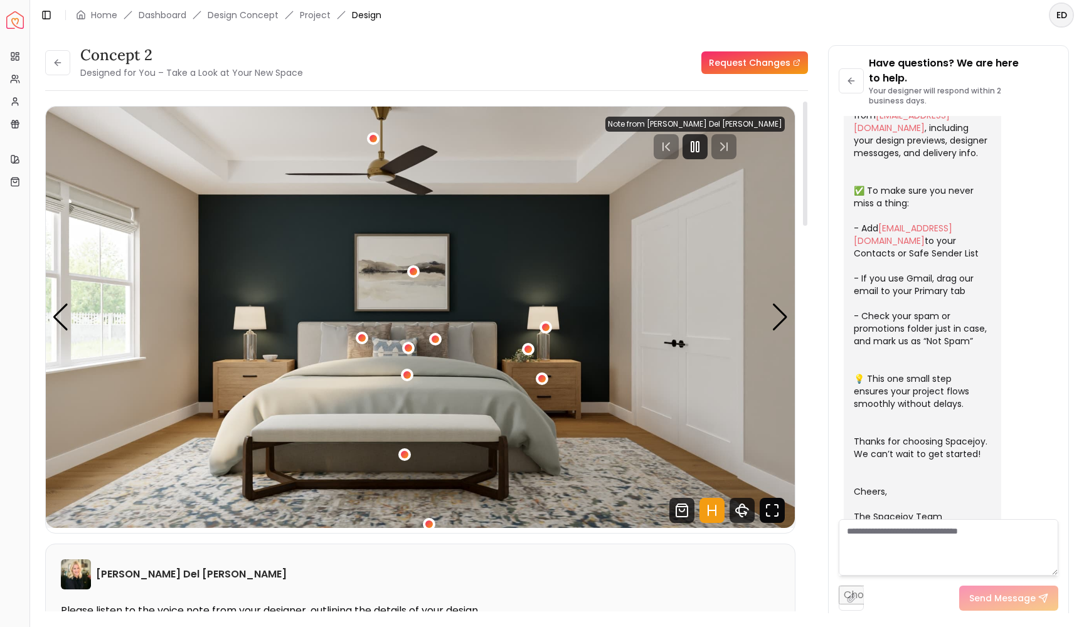
click at [776, 511] on icon "Fullscreen" at bounding box center [772, 510] width 25 height 25
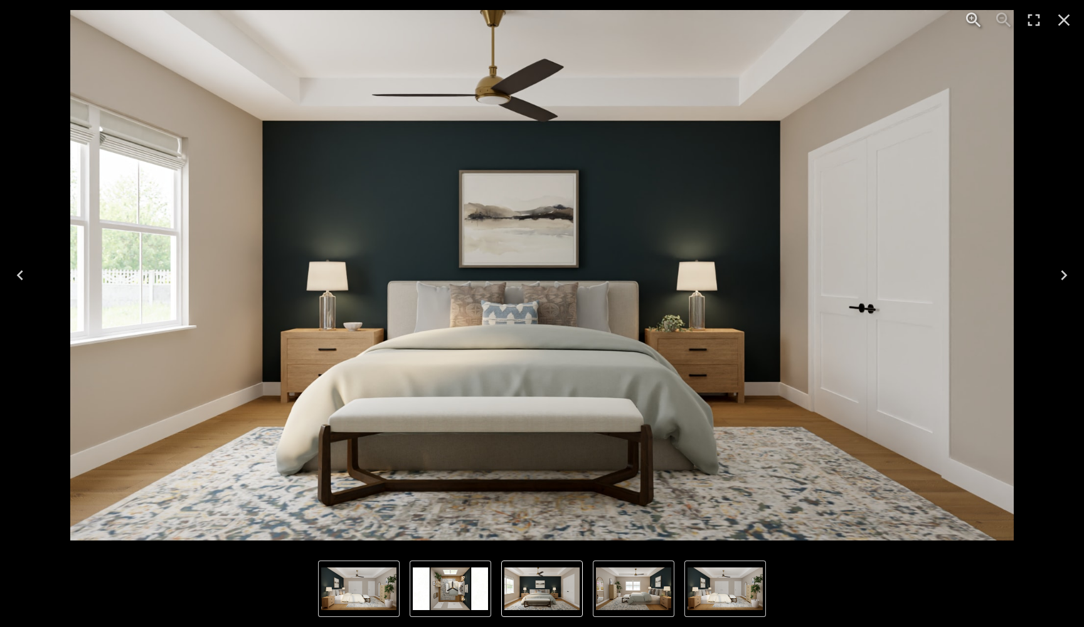
click at [1064, 271] on icon "Next" at bounding box center [1064, 275] width 20 height 20
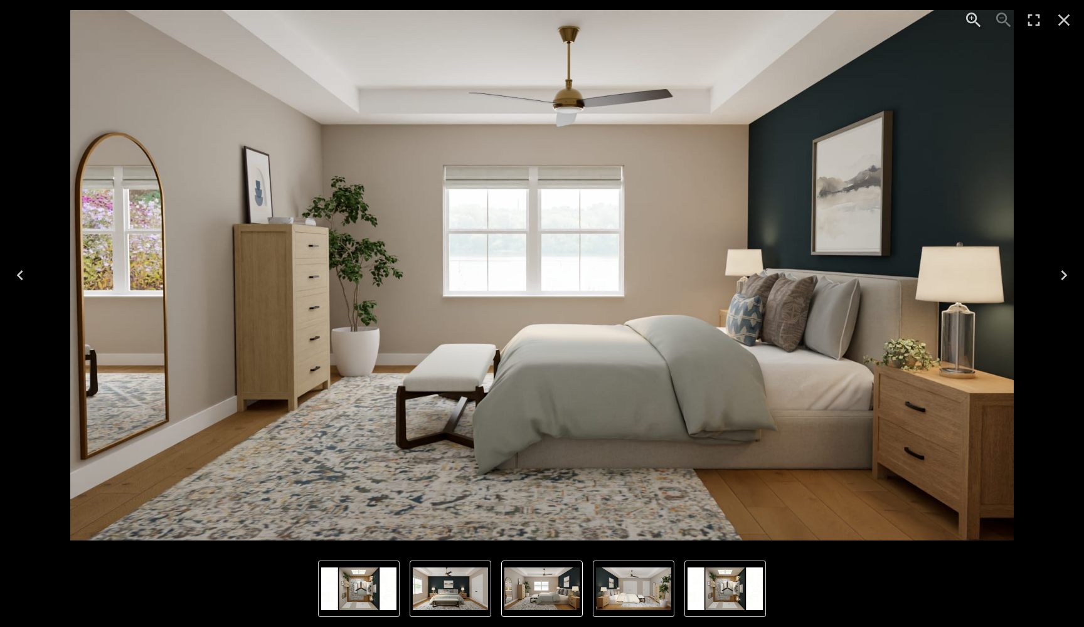
click at [1064, 271] on icon "Next" at bounding box center [1064, 275] width 20 height 20
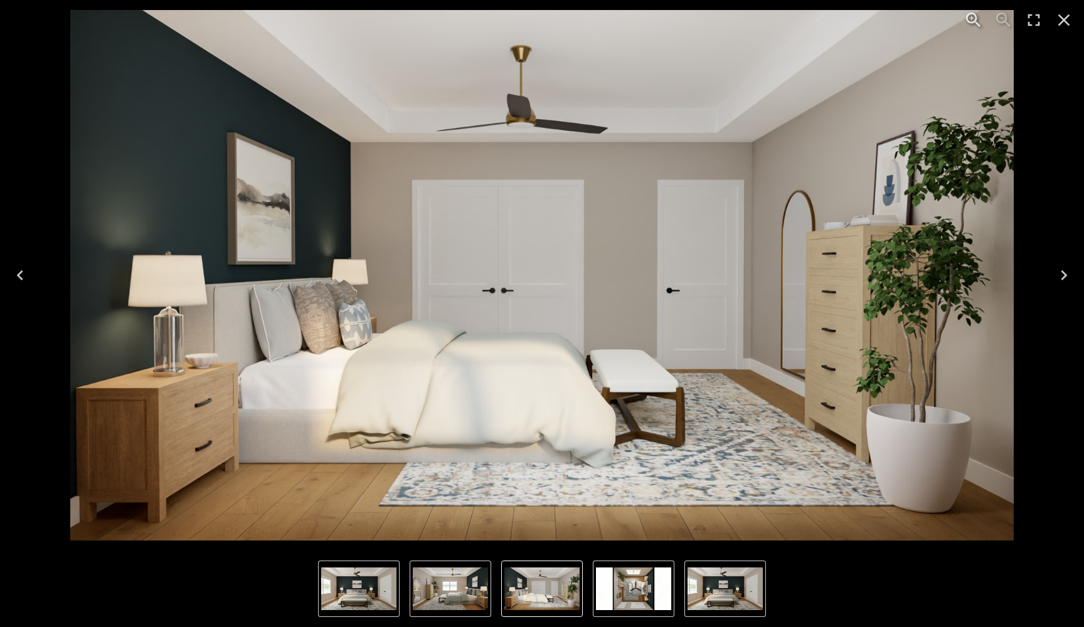
click at [1064, 271] on icon "Next" at bounding box center [1064, 275] width 20 height 20
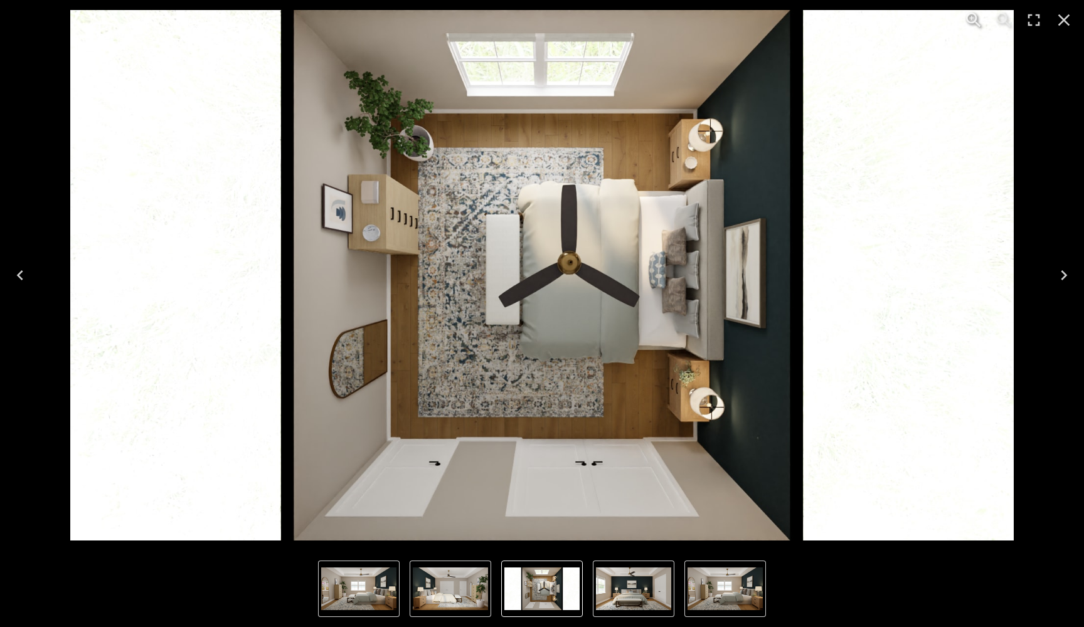
click at [1061, 270] on icon "Next" at bounding box center [1064, 275] width 20 height 20
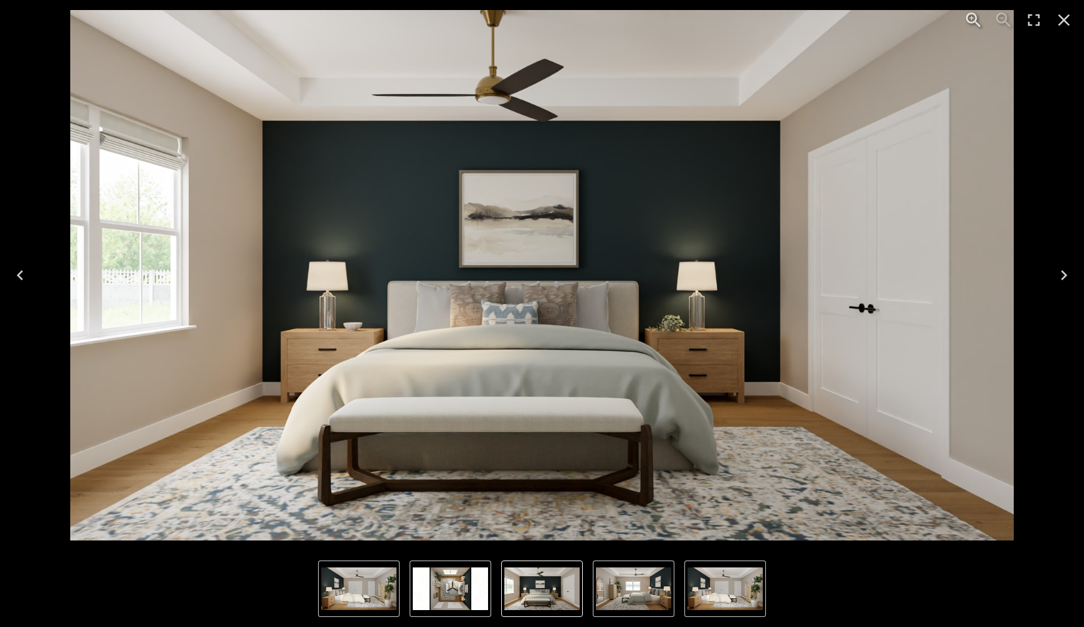
click at [1061, 270] on icon "Next" at bounding box center [1064, 275] width 20 height 20
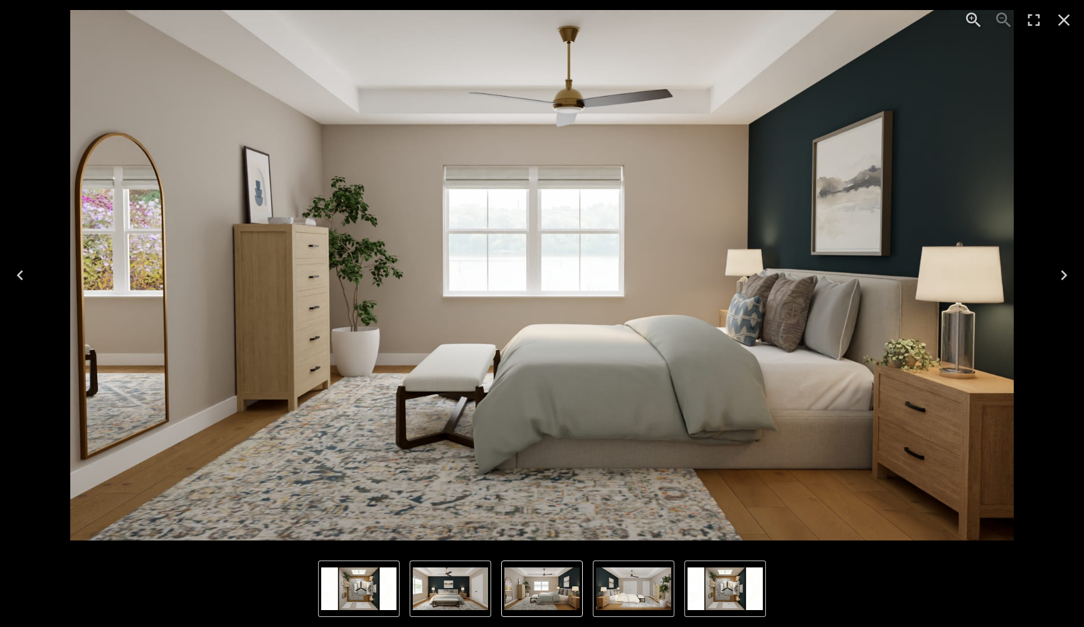
click at [1061, 270] on icon "Next" at bounding box center [1064, 275] width 20 height 20
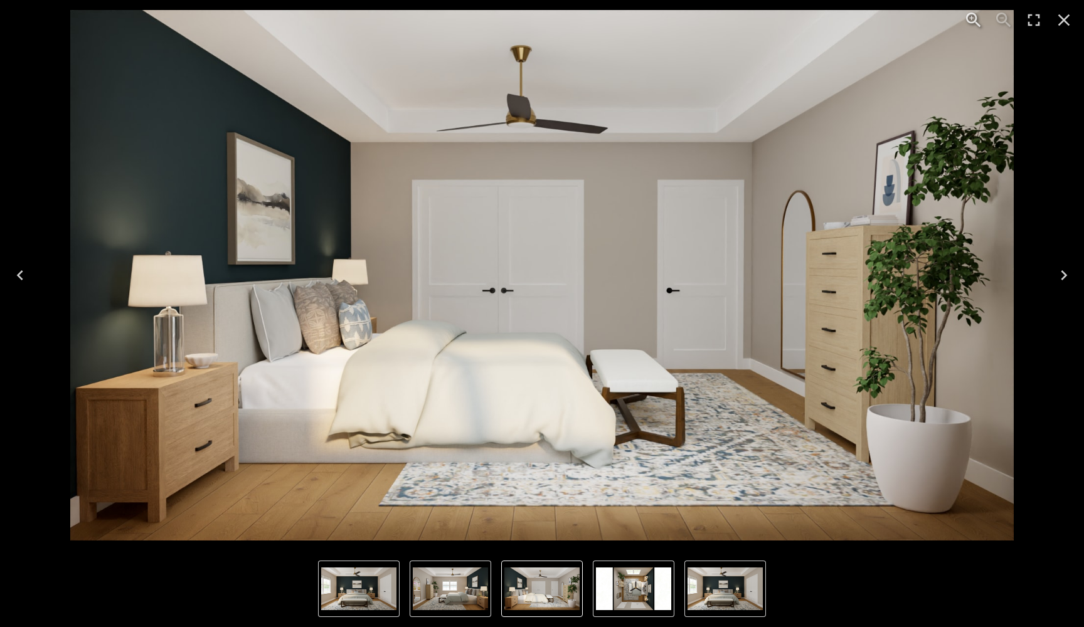
click at [1063, 280] on icon "Next" at bounding box center [1064, 275] width 6 height 10
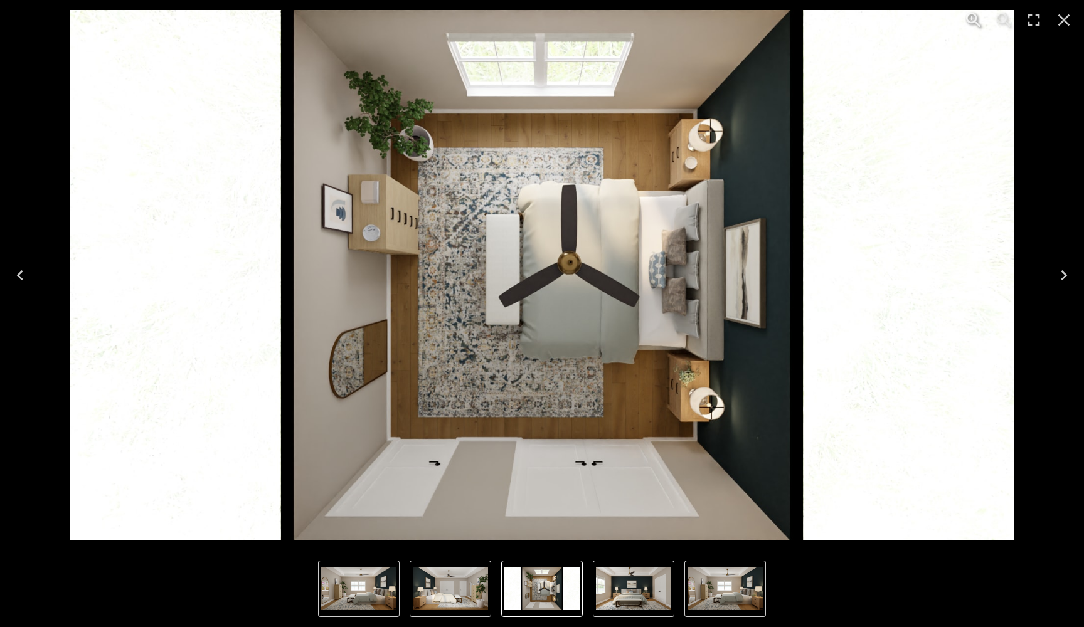
click at [1063, 280] on icon "Next" at bounding box center [1064, 275] width 20 height 20
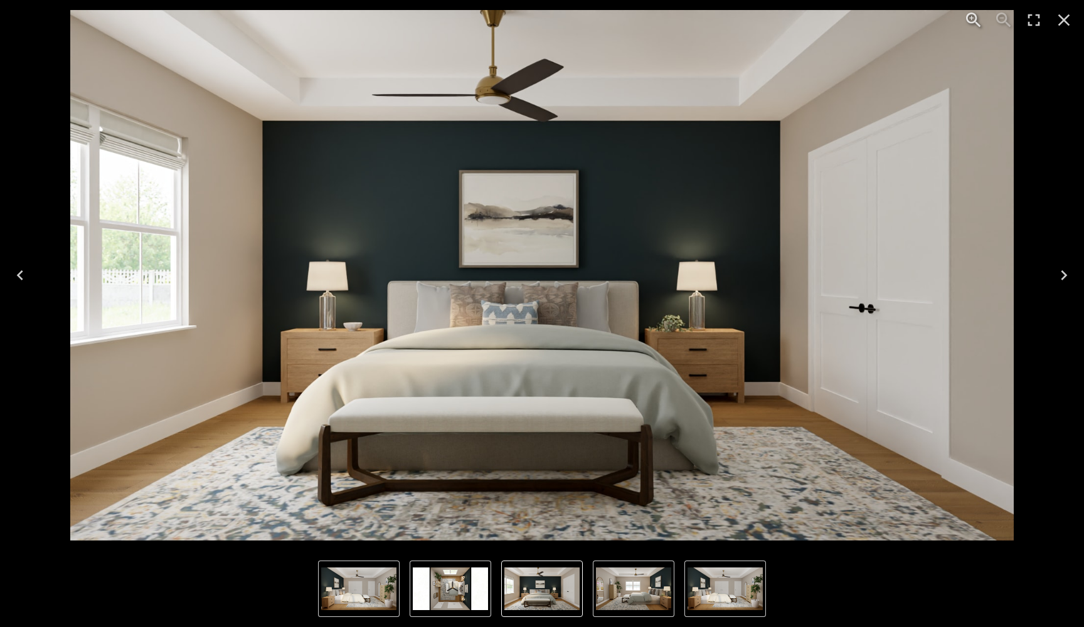
click at [1062, 21] on icon "Close" at bounding box center [1064, 20] width 12 height 12
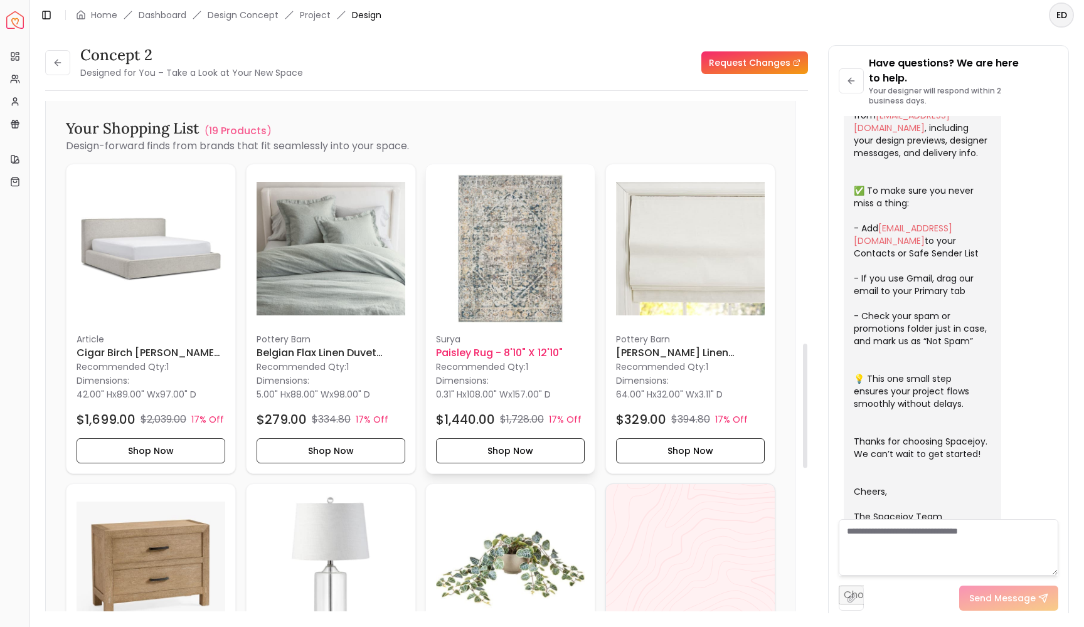
scroll to position [1004, 0]
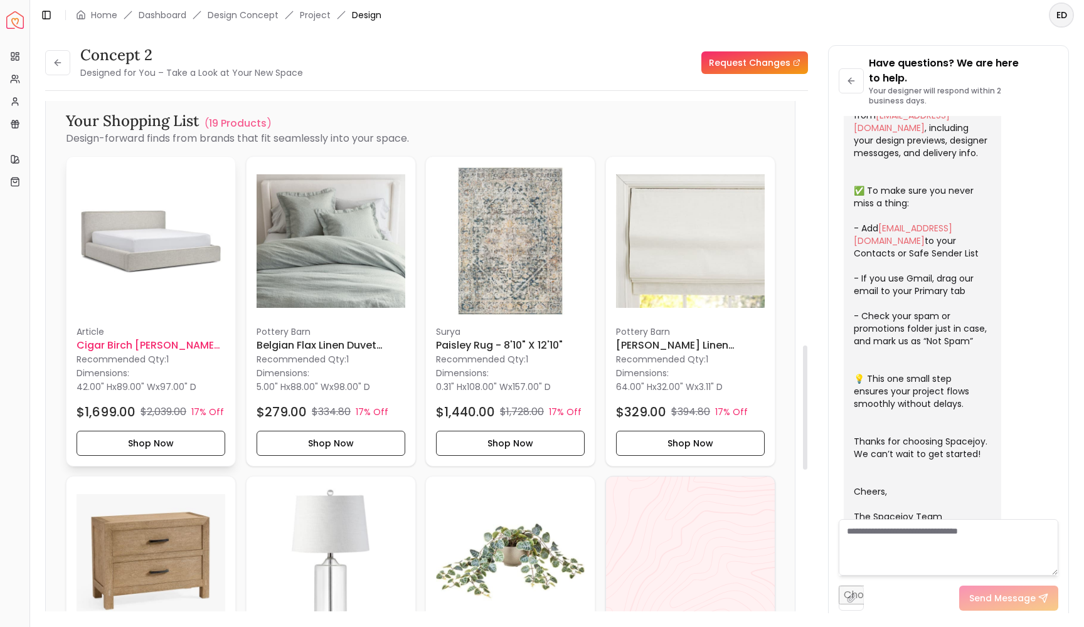
click at [149, 257] on img at bounding box center [151, 241] width 149 height 149
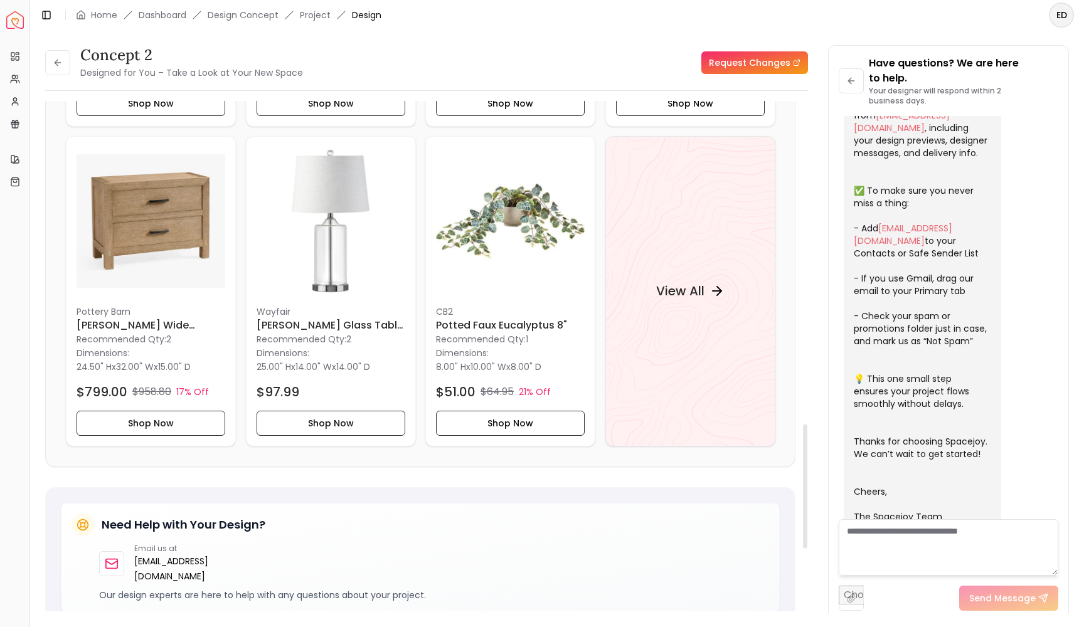
scroll to position [1329, 0]
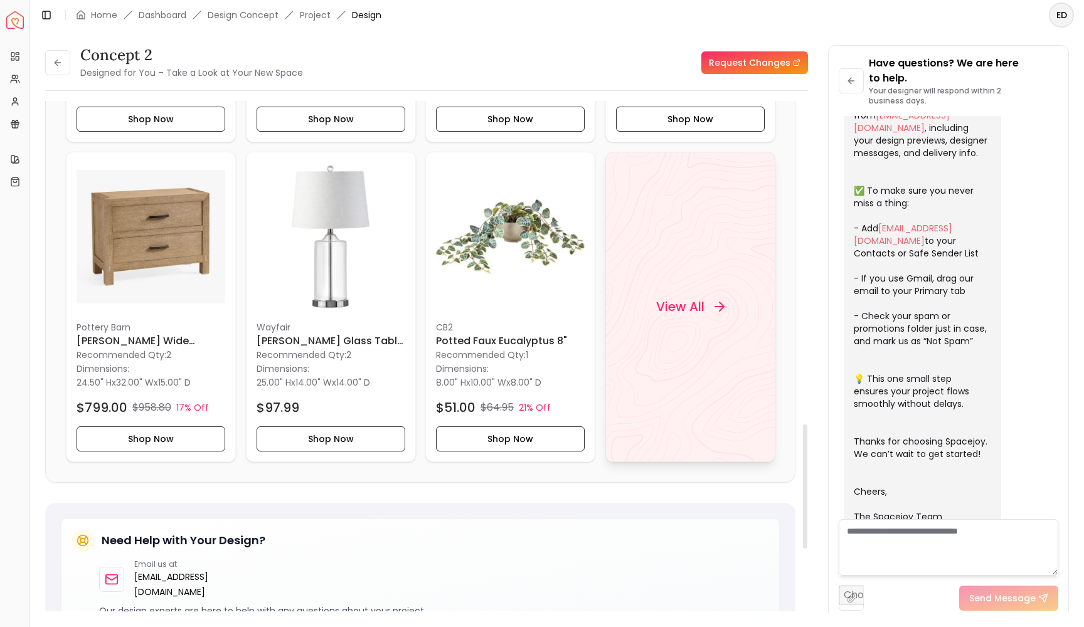
click at [670, 304] on h4 "View All" at bounding box center [680, 307] width 48 height 18
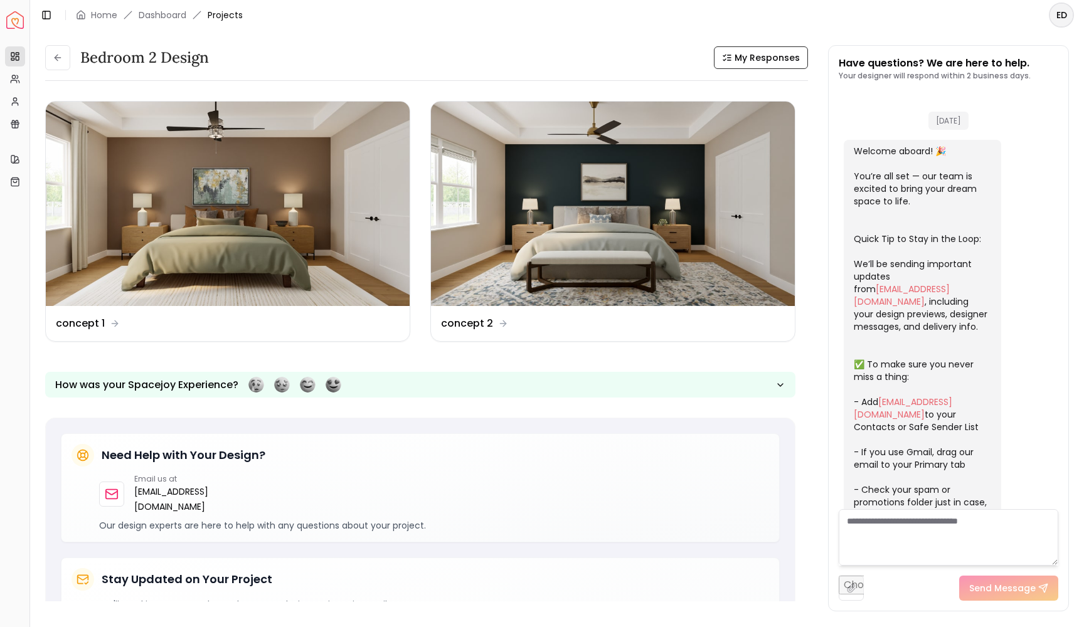
scroll to position [209, 0]
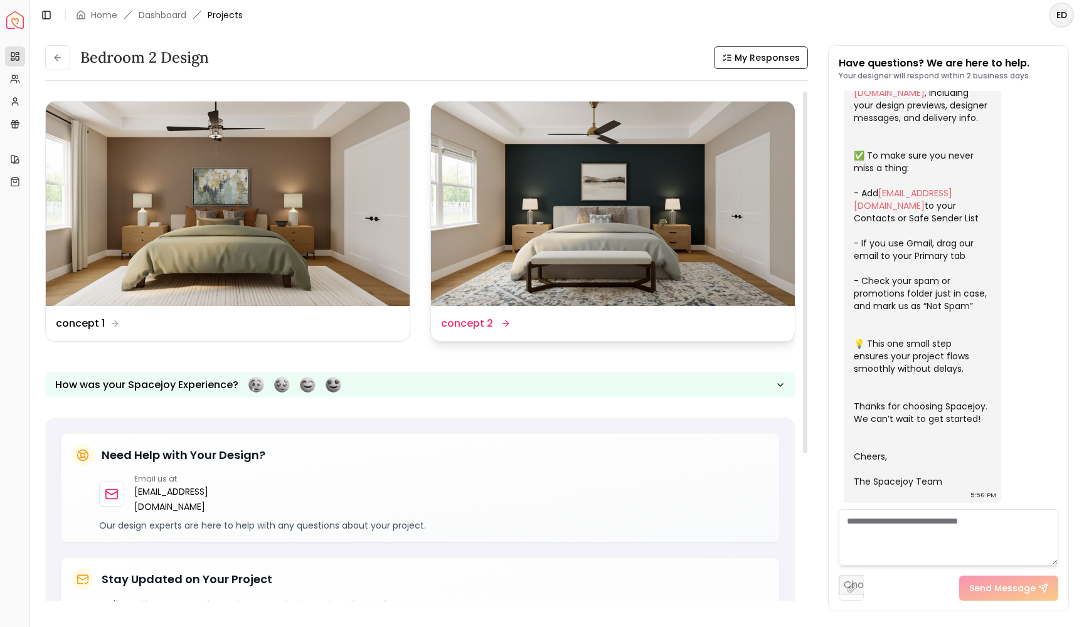
click at [611, 235] on img at bounding box center [613, 204] width 364 height 204
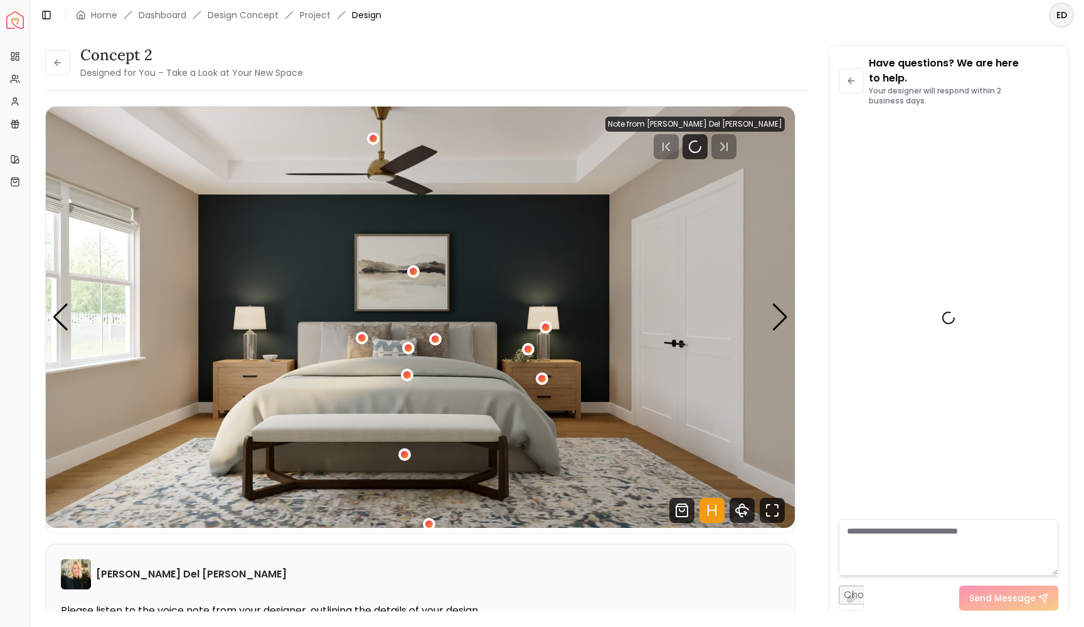
scroll to position [199, 0]
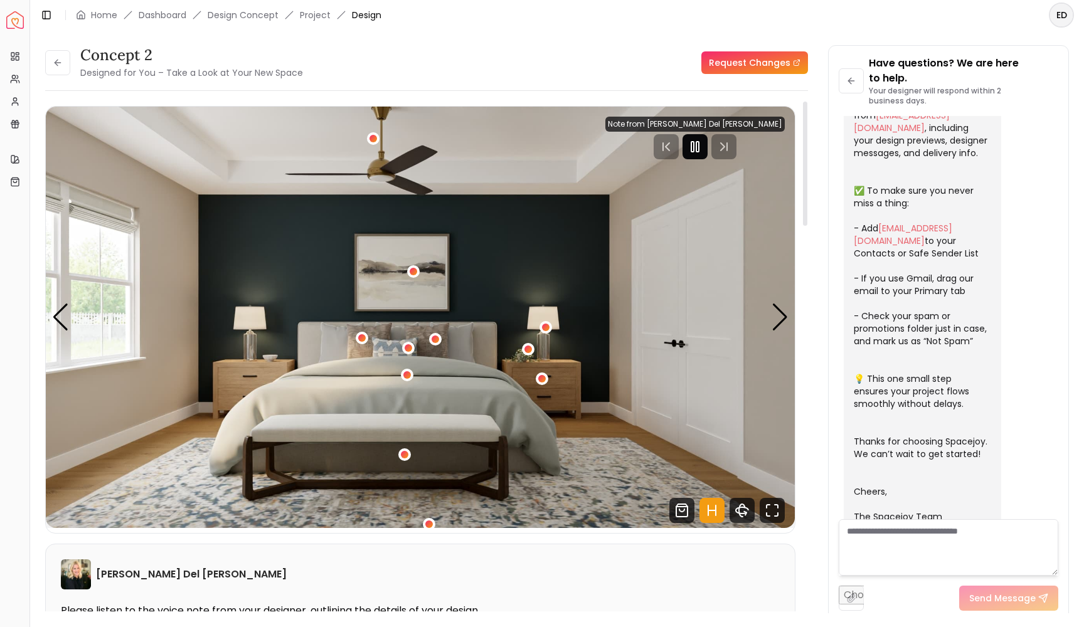
click at [694, 151] on rect "Pause" at bounding box center [692, 147] width 3 height 10
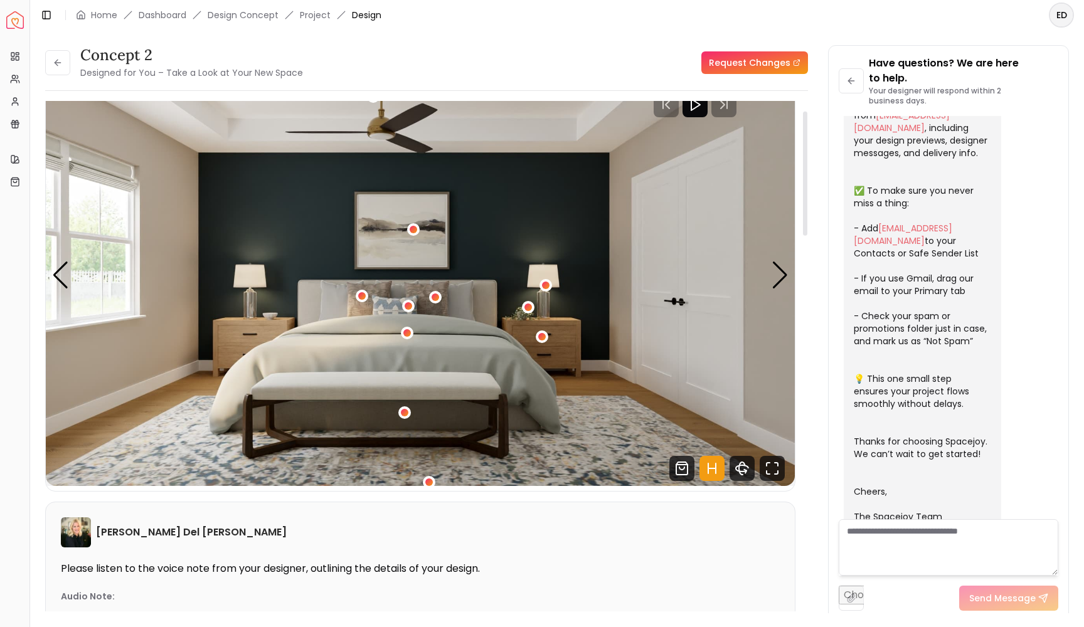
scroll to position [41, 0]
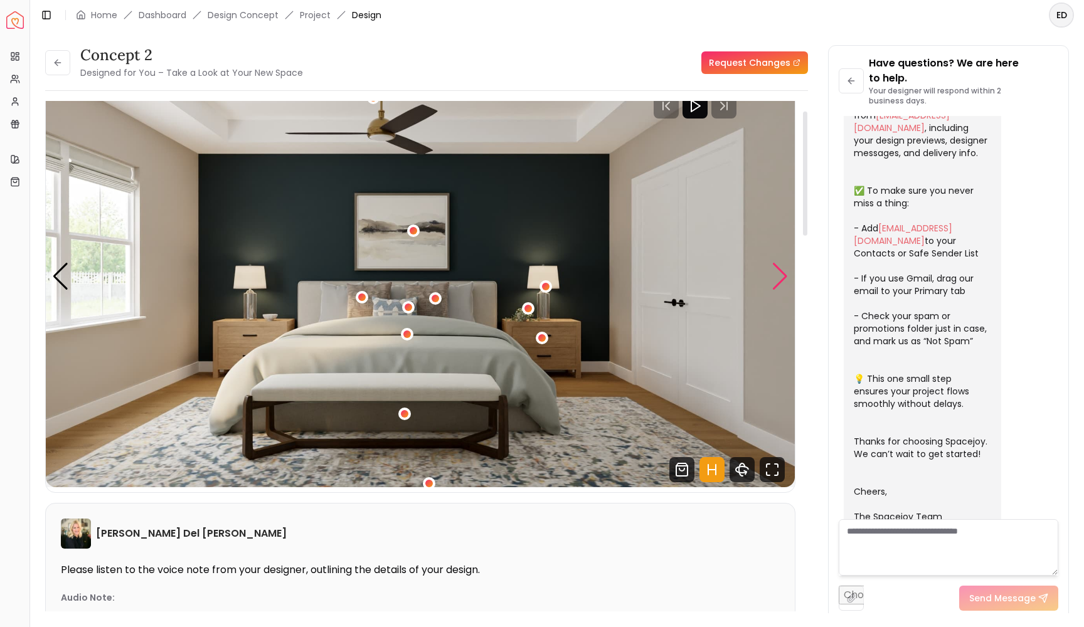
click at [782, 279] on div "Next slide" at bounding box center [780, 277] width 17 height 28
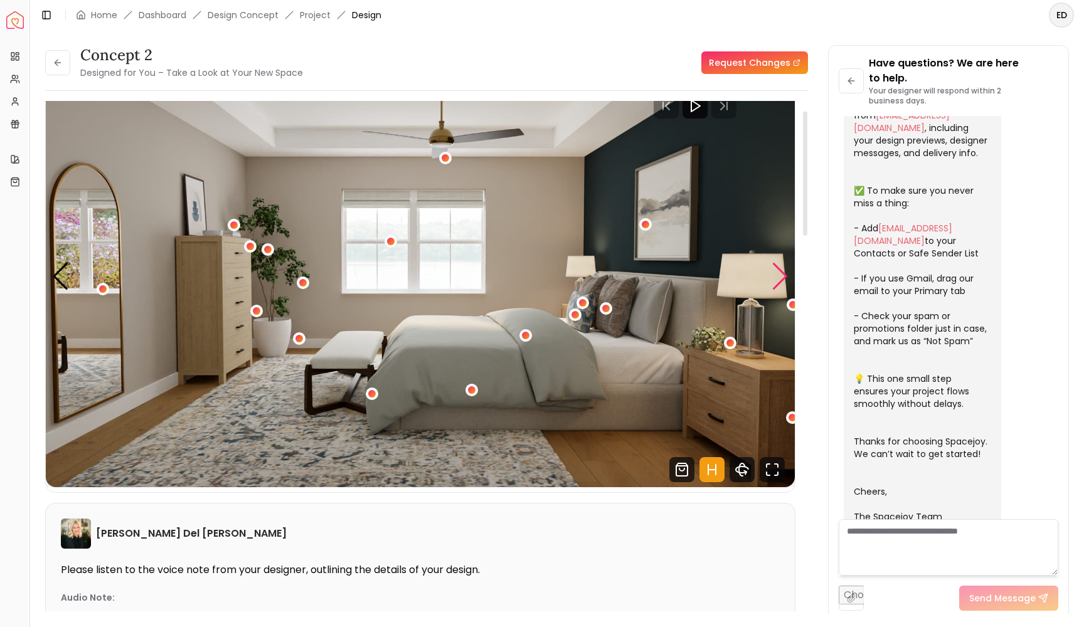
click at [782, 279] on div "Next slide" at bounding box center [780, 277] width 17 height 28
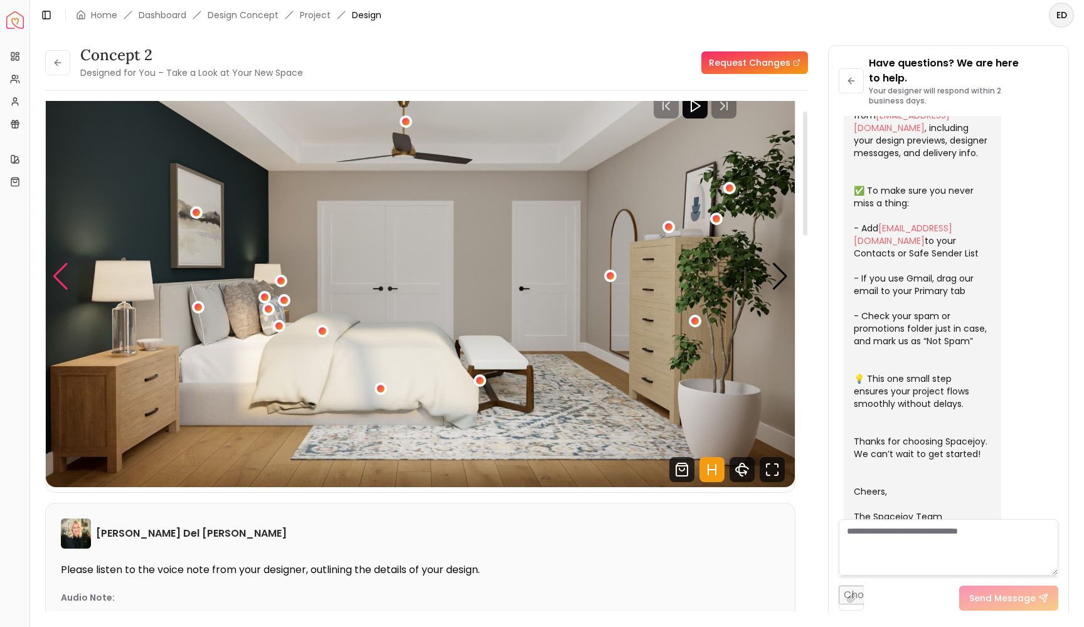
click at [58, 276] on div "Previous slide" at bounding box center [60, 277] width 17 height 28
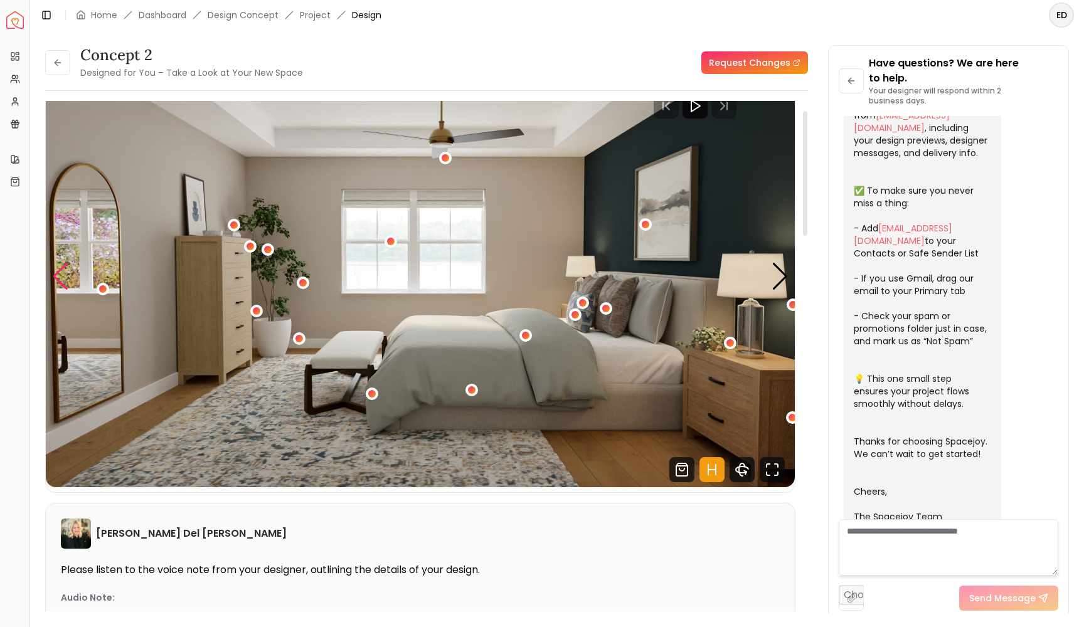
click at [64, 280] on div "Previous slide" at bounding box center [60, 277] width 17 height 28
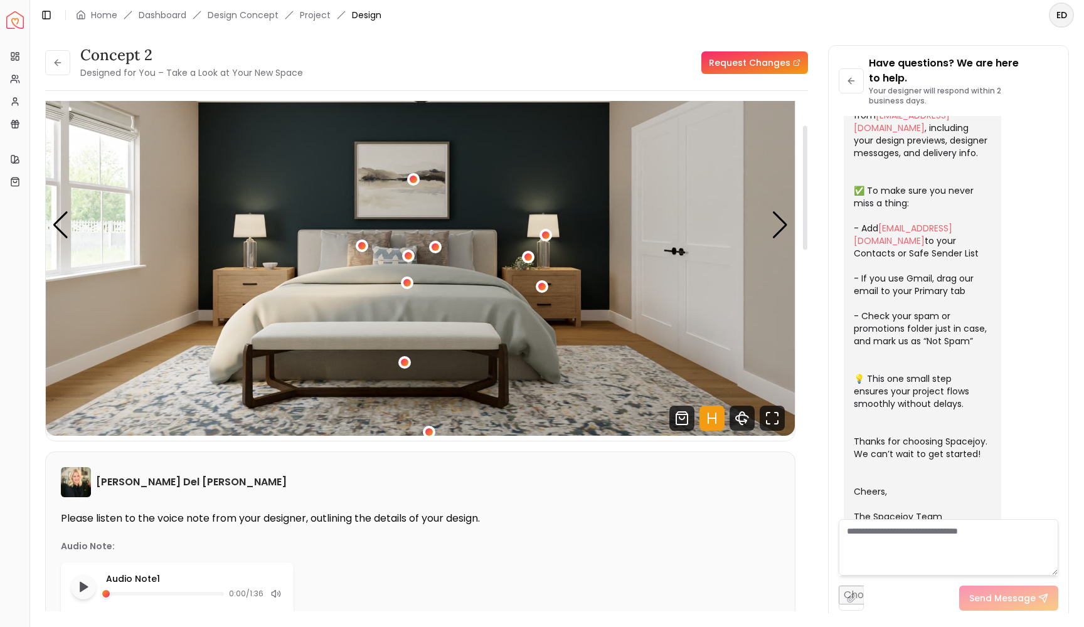
scroll to position [99, 0]
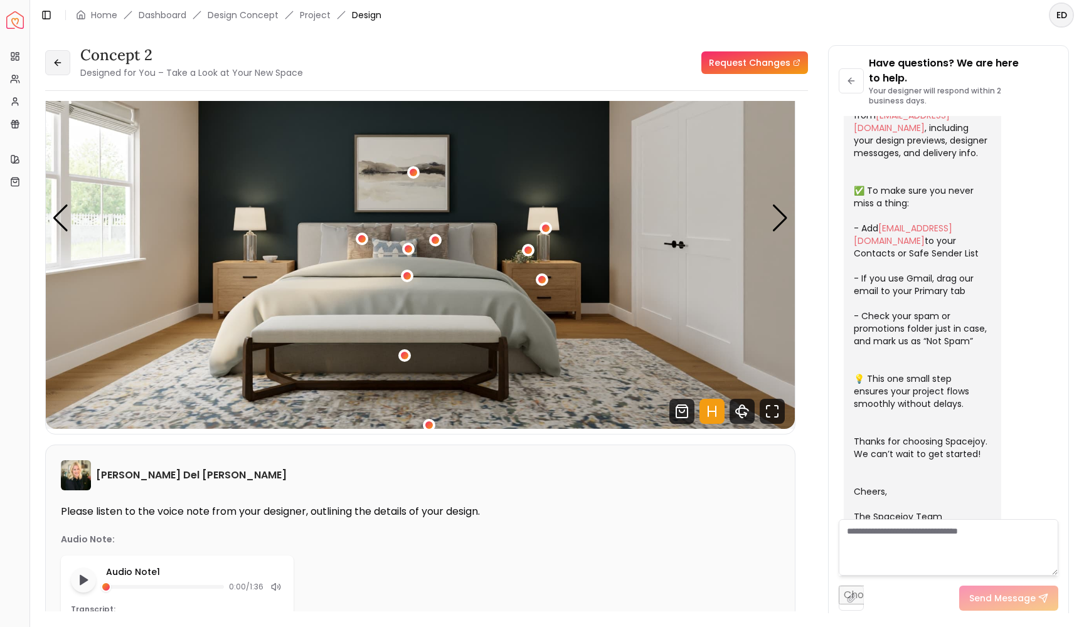
click at [61, 65] on icon at bounding box center [58, 63] width 10 height 10
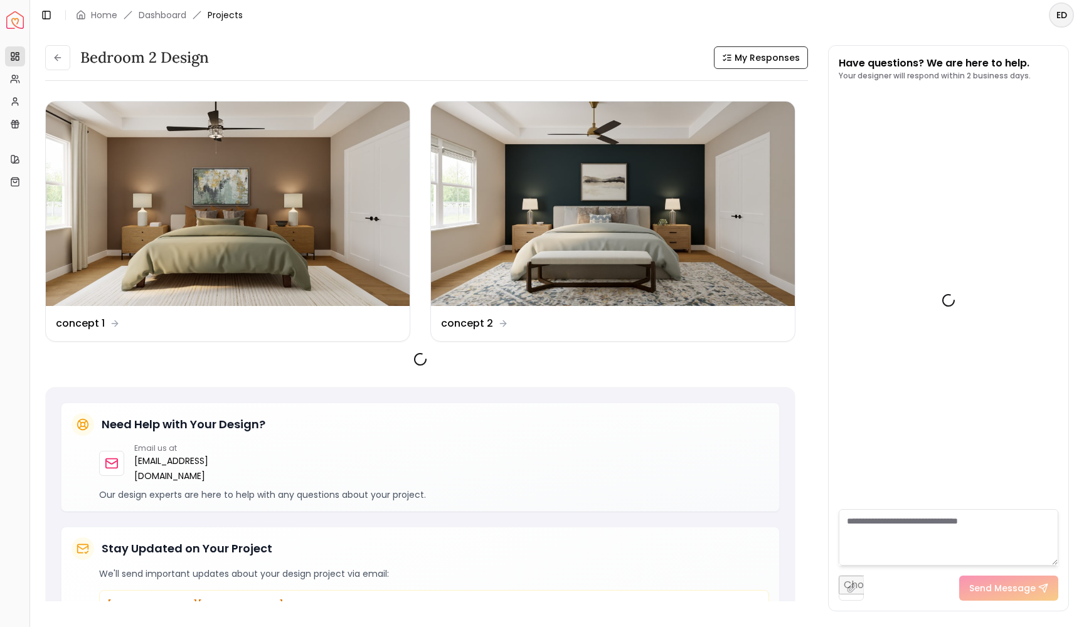
scroll to position [209, 0]
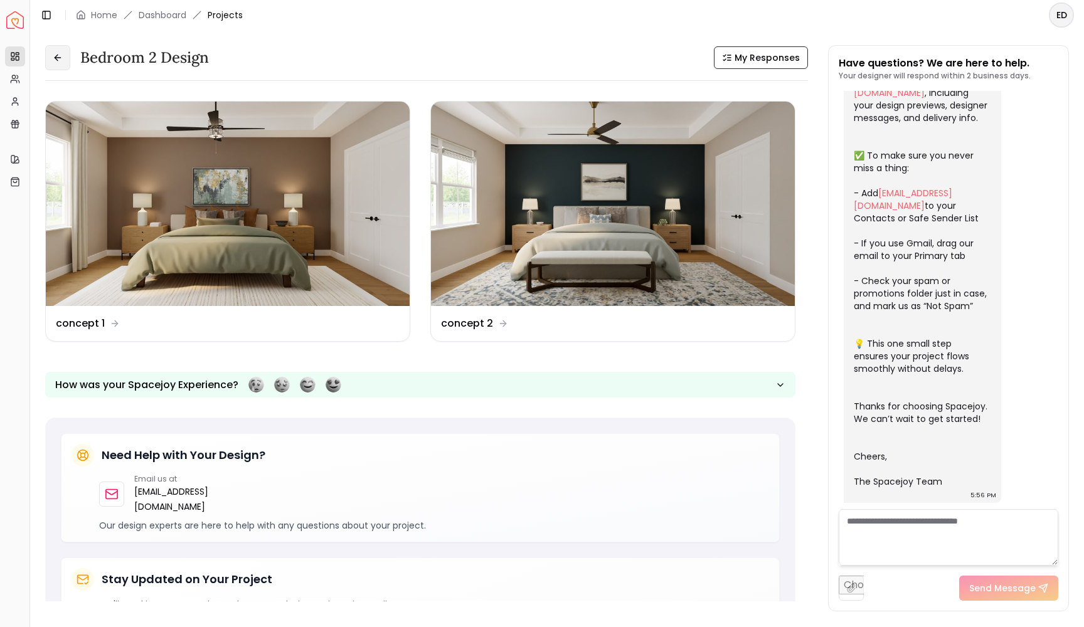
click at [62, 56] on icon at bounding box center [58, 58] width 10 height 10
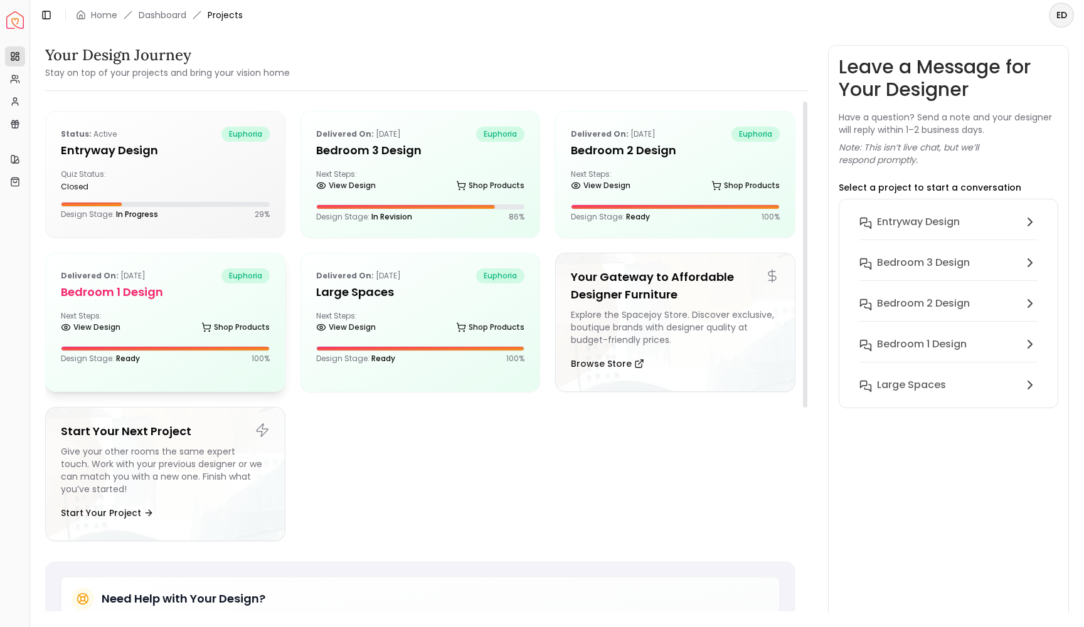
click at [173, 290] on h5 "Bedroom 1 design" at bounding box center [165, 293] width 209 height 18
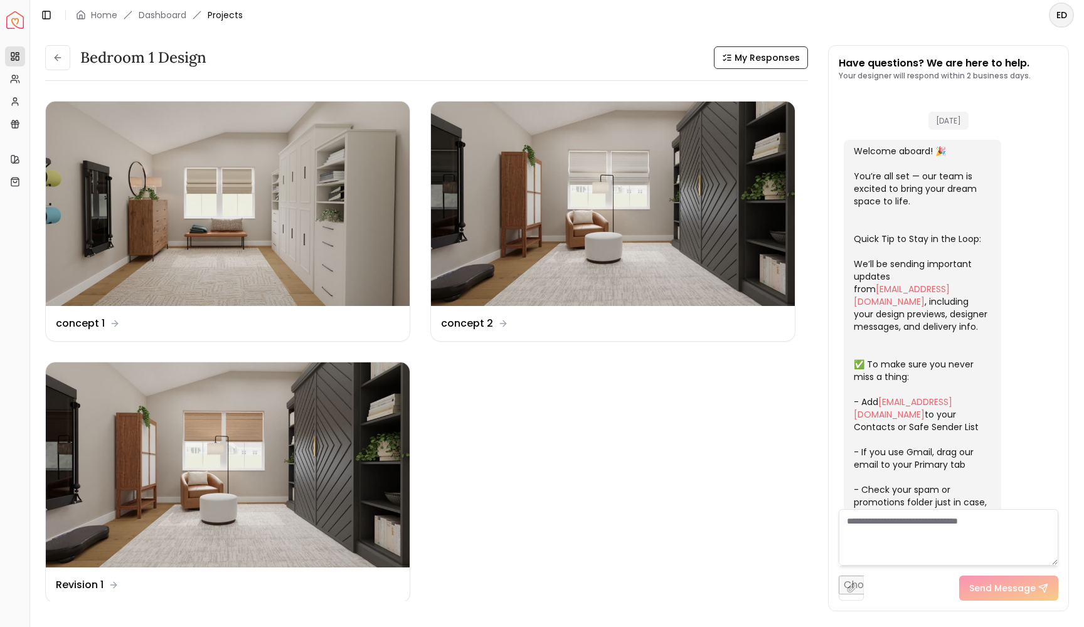
scroll to position [209, 0]
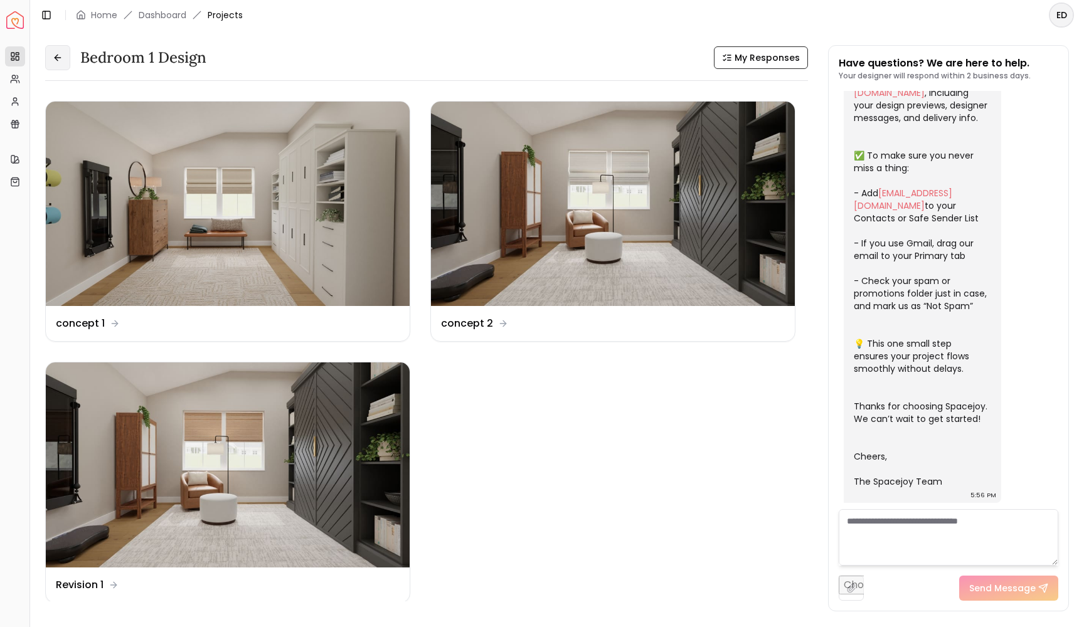
click at [61, 50] on button at bounding box center [57, 57] width 25 height 25
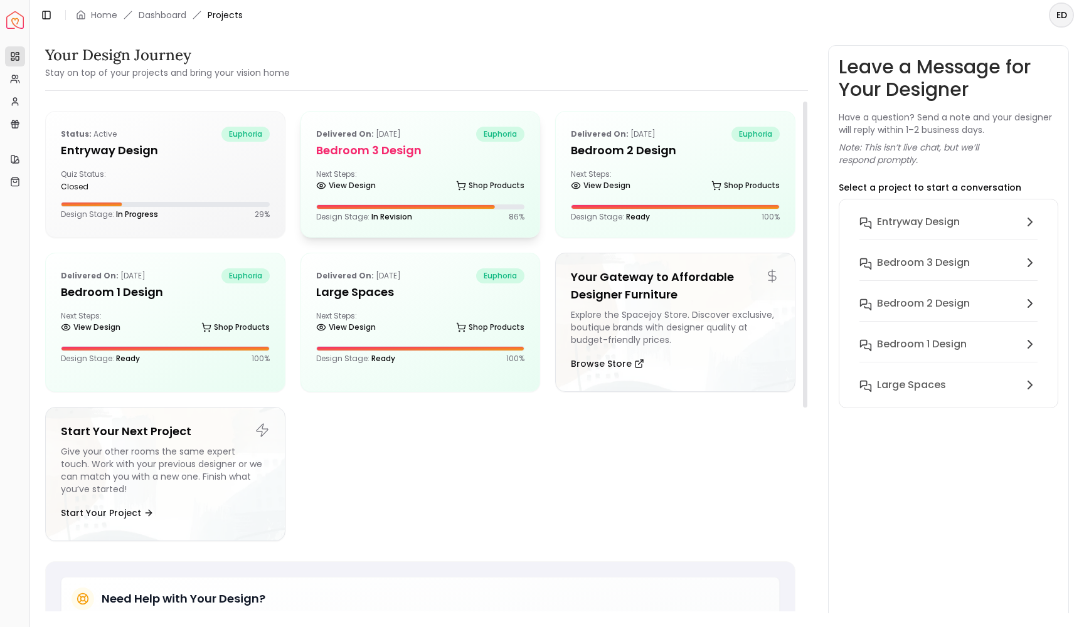
click at [460, 173] on div "Next Steps: View Design Shop Products" at bounding box center [420, 181] width 209 height 25
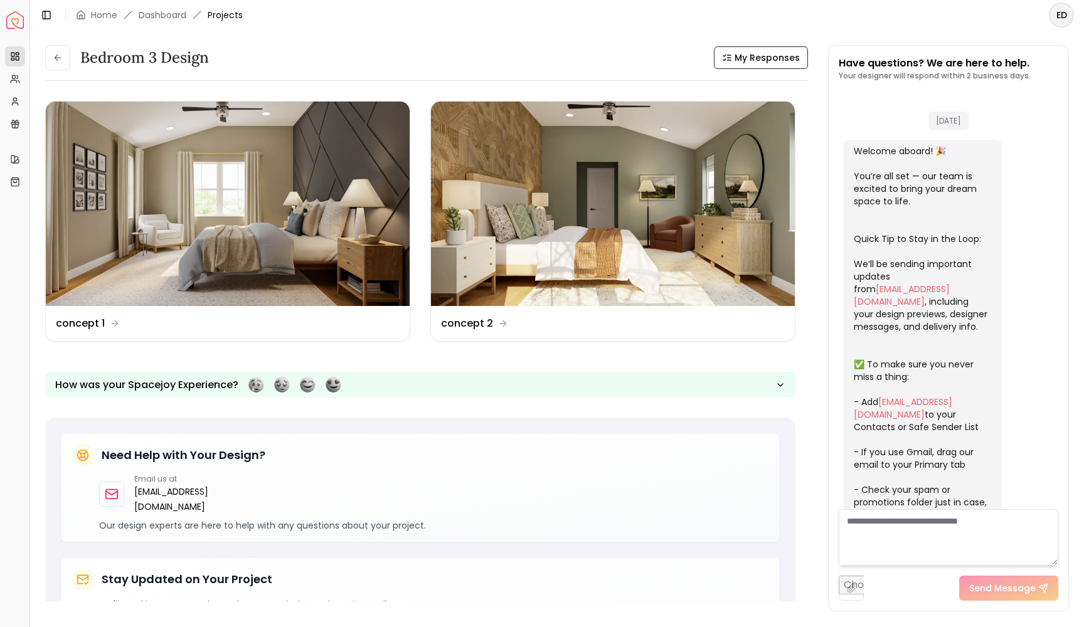
scroll to position [209, 0]
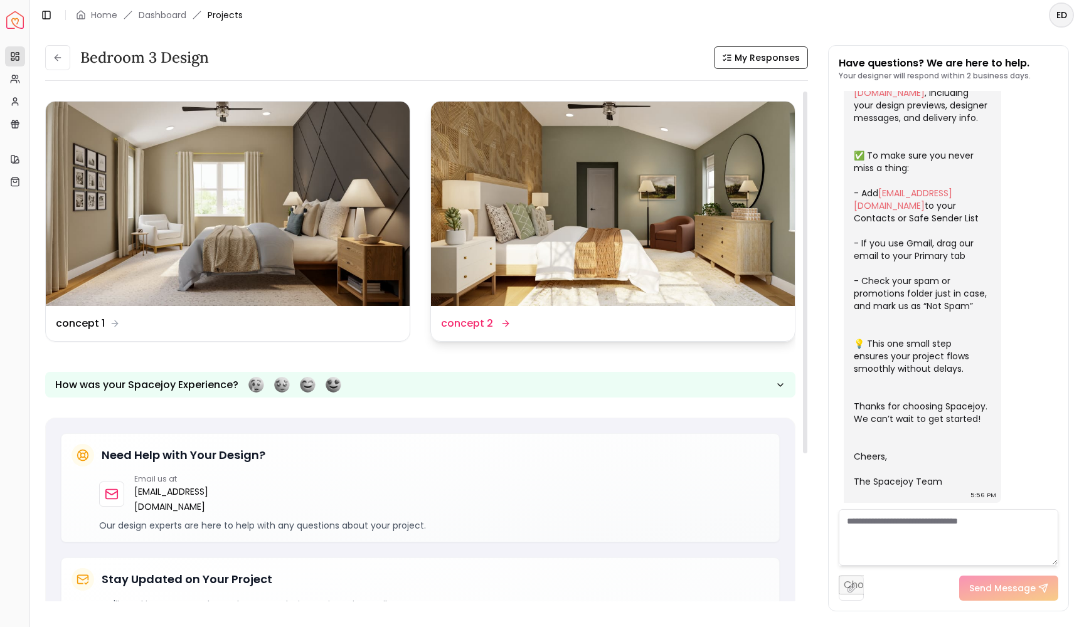
click at [561, 252] on img at bounding box center [613, 204] width 364 height 204
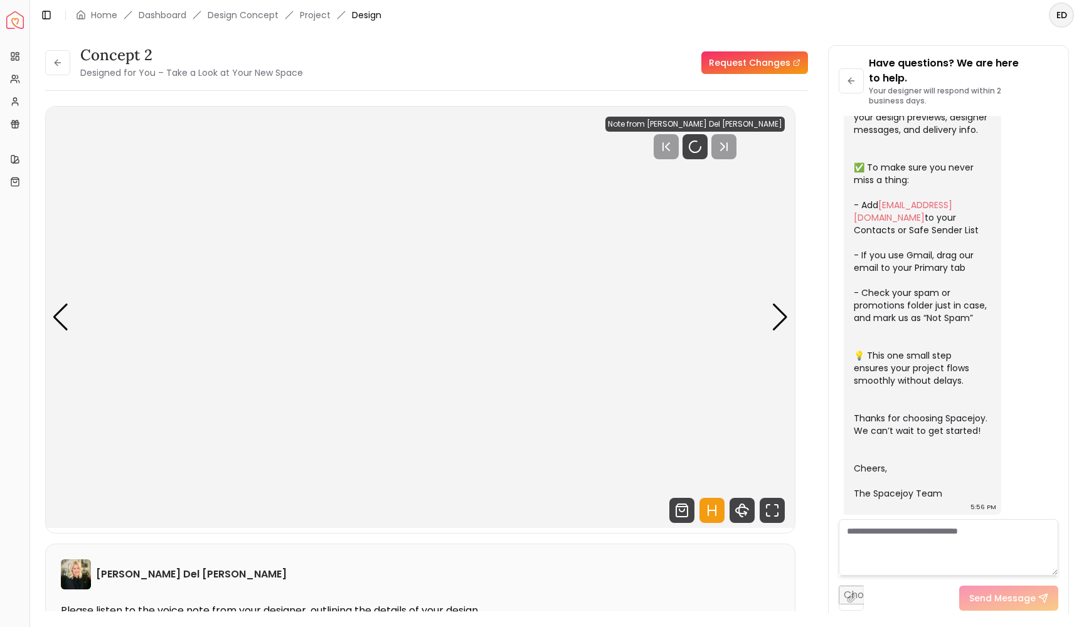
scroll to position [199, 0]
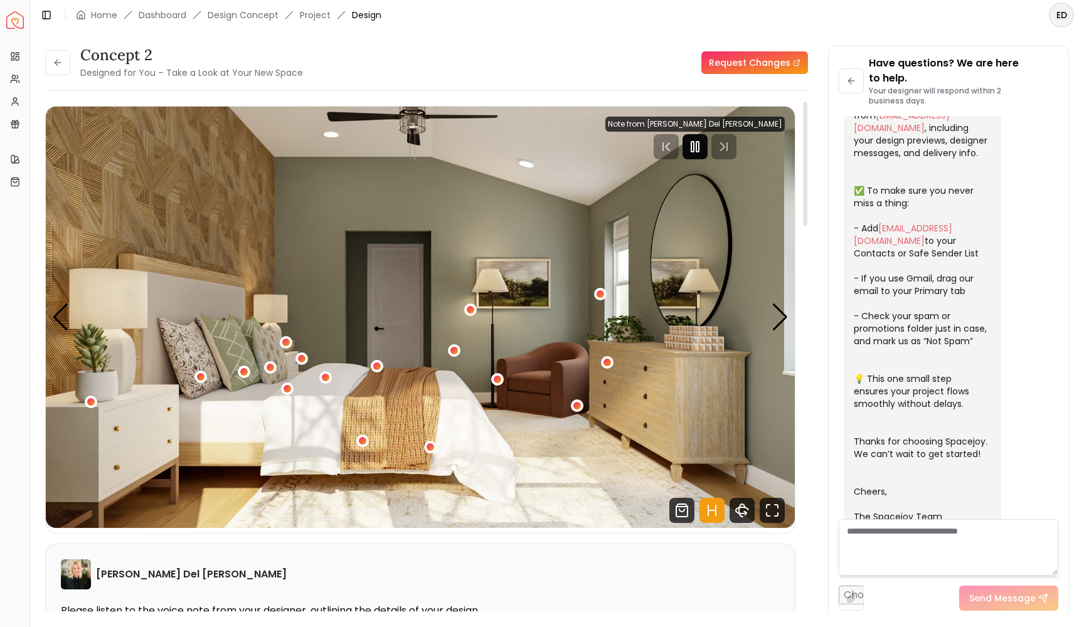
click at [708, 155] on div at bounding box center [694, 146] width 25 height 25
click at [781, 321] on div "Next slide" at bounding box center [780, 318] width 17 height 28
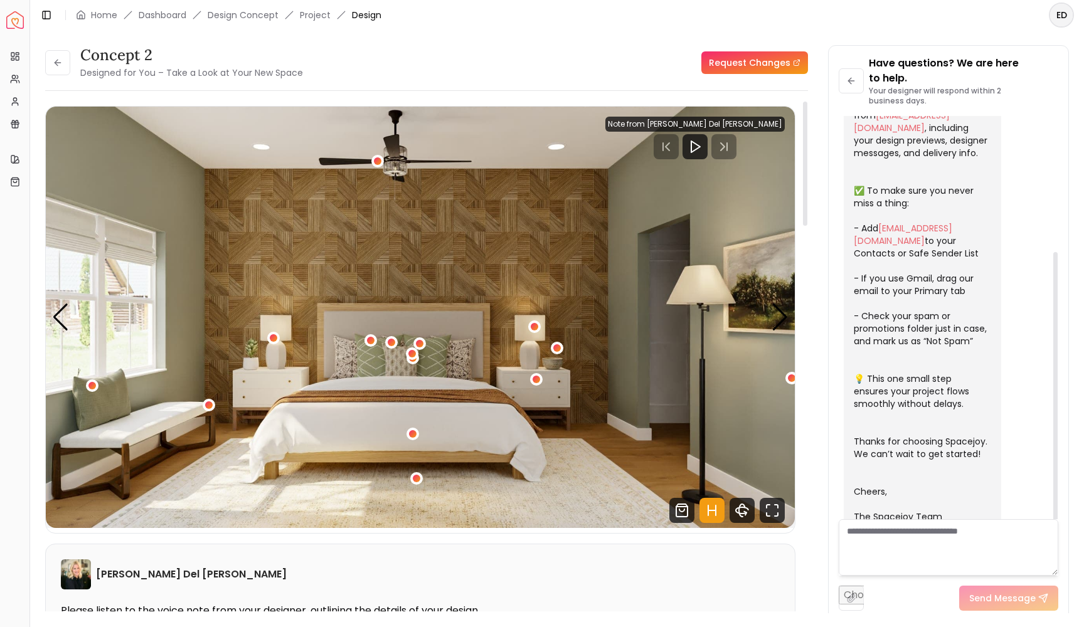
scroll to position [0, 0]
